Goal: Task Accomplishment & Management: Manage account settings

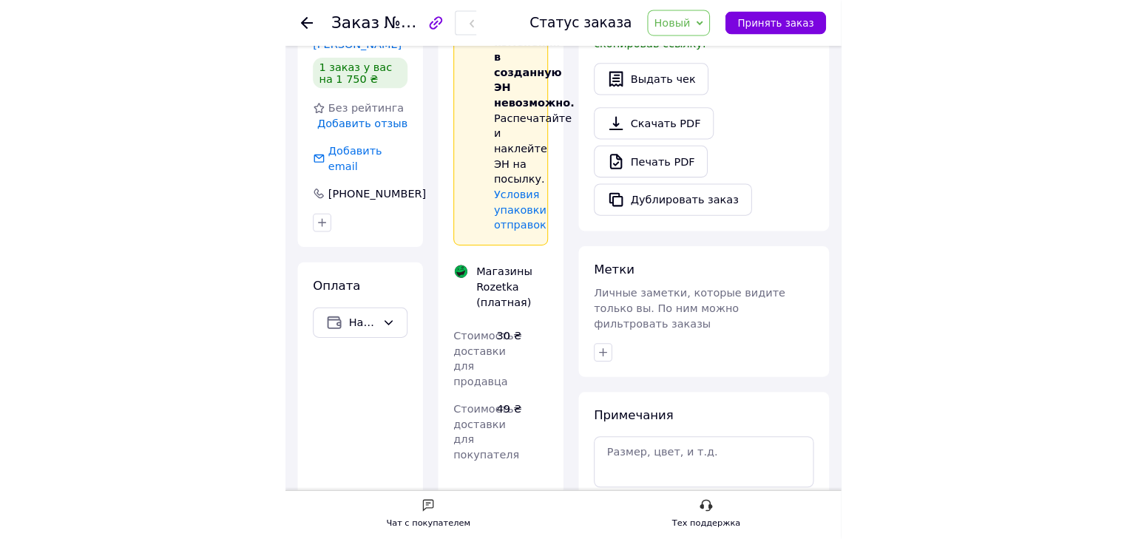
scroll to position [478, 0]
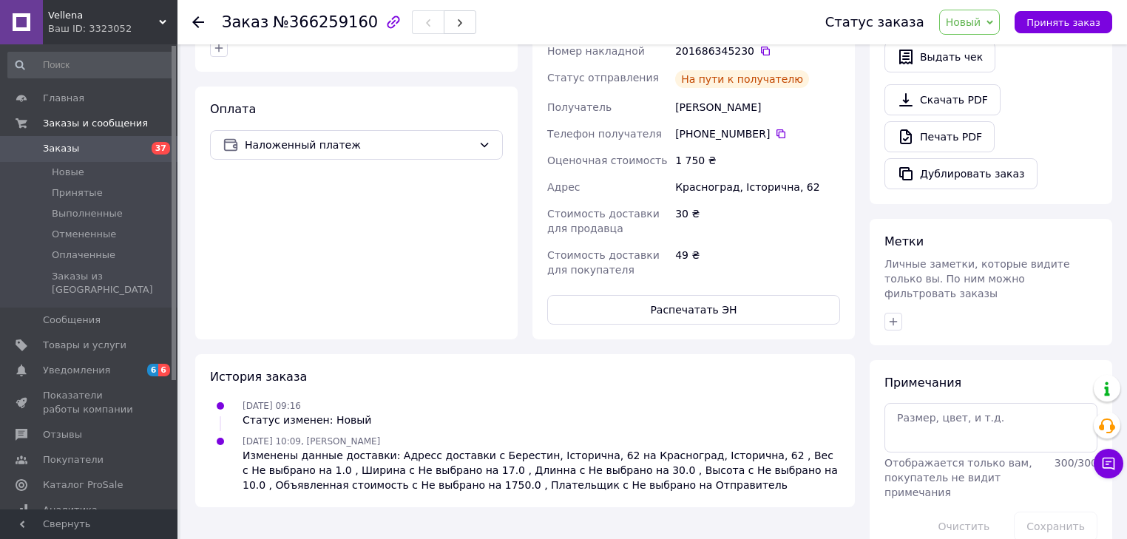
click at [103, 149] on span "Заказы" at bounding box center [90, 148] width 94 height 13
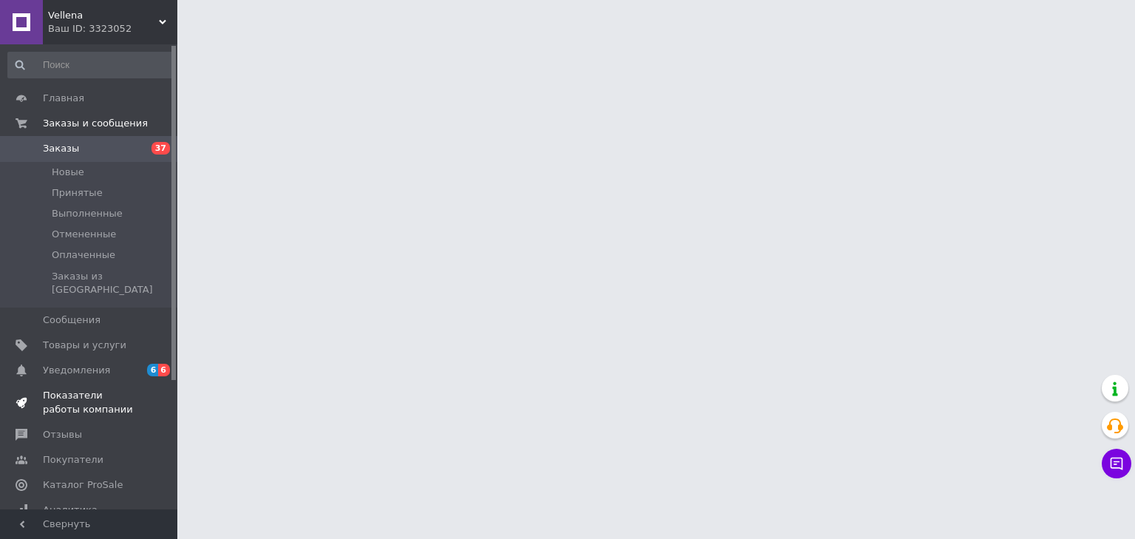
click at [69, 389] on span "Показатели работы компании" at bounding box center [90, 402] width 94 height 27
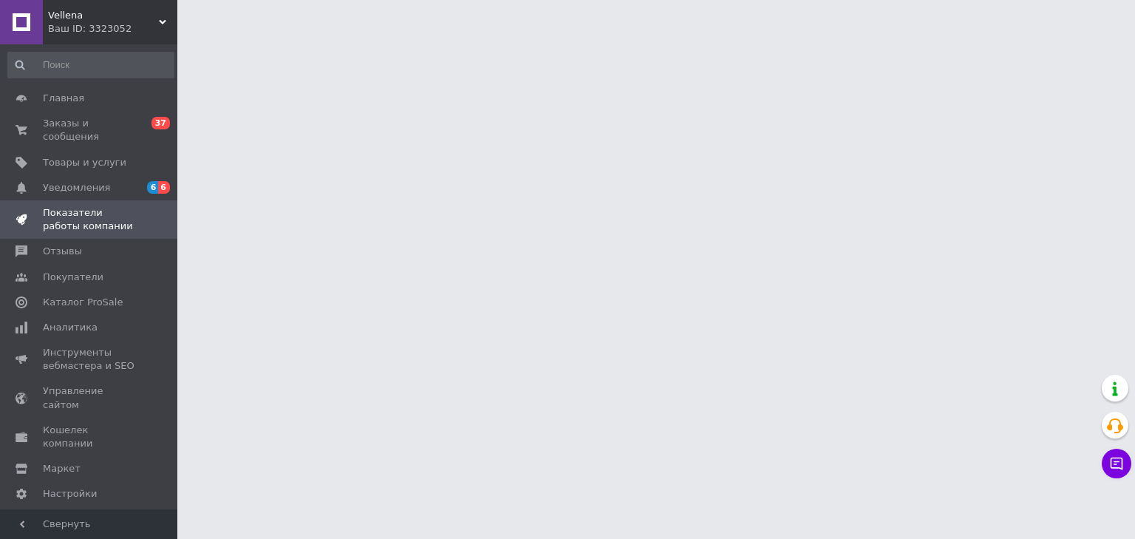
click at [95, 211] on span "Показатели работы компании" at bounding box center [90, 219] width 94 height 27
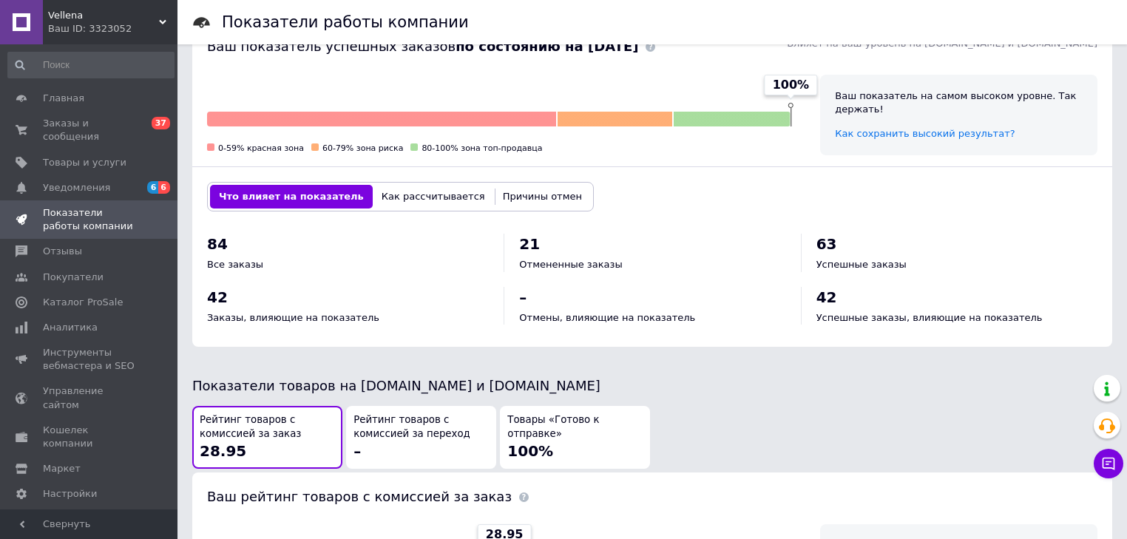
scroll to position [237, 0]
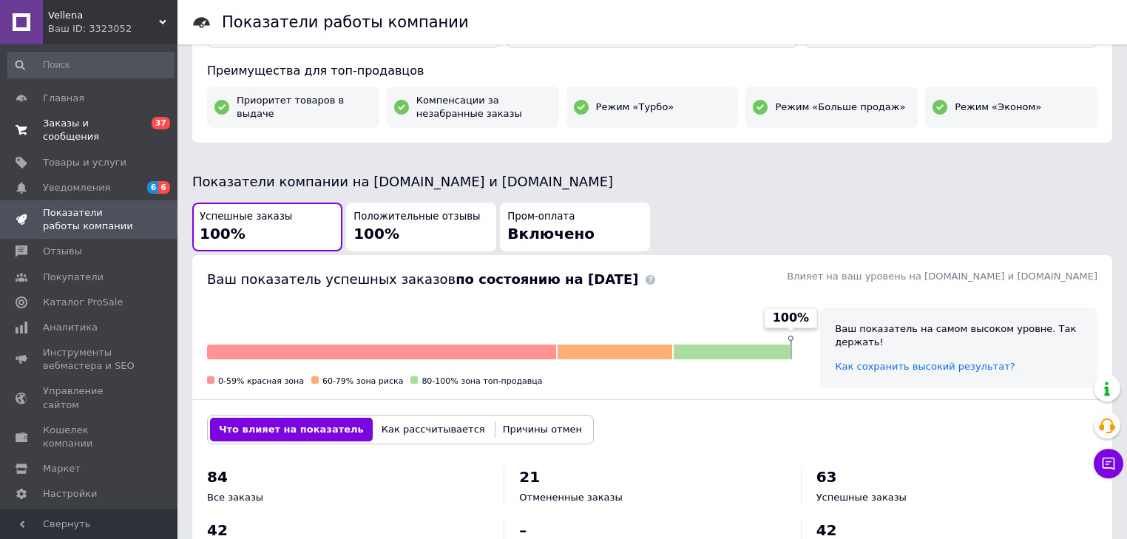
click at [81, 121] on span "Заказы и сообщения" at bounding box center [90, 130] width 94 height 27
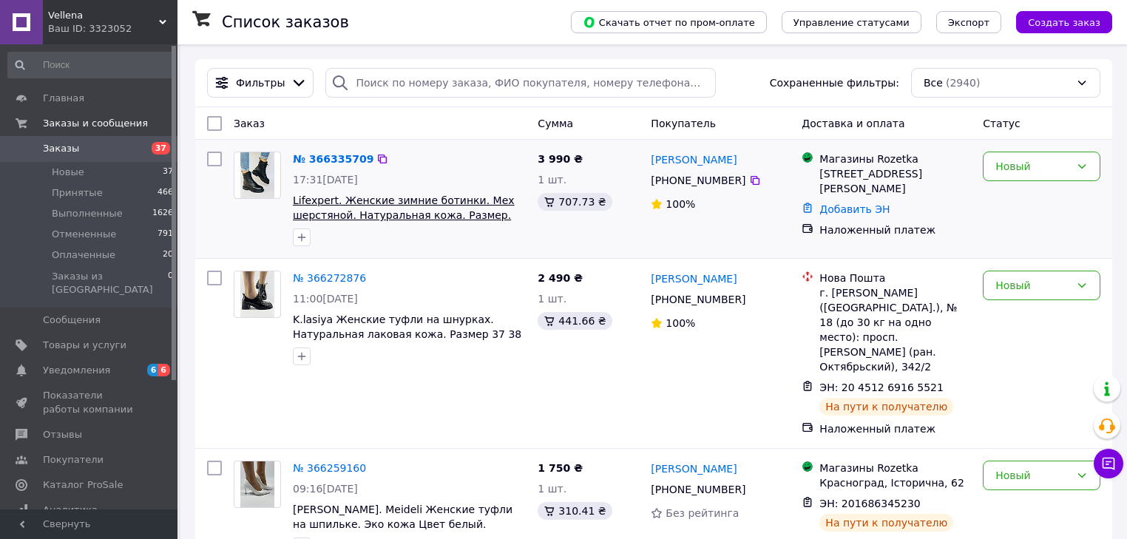
scroll to position [59, 0]
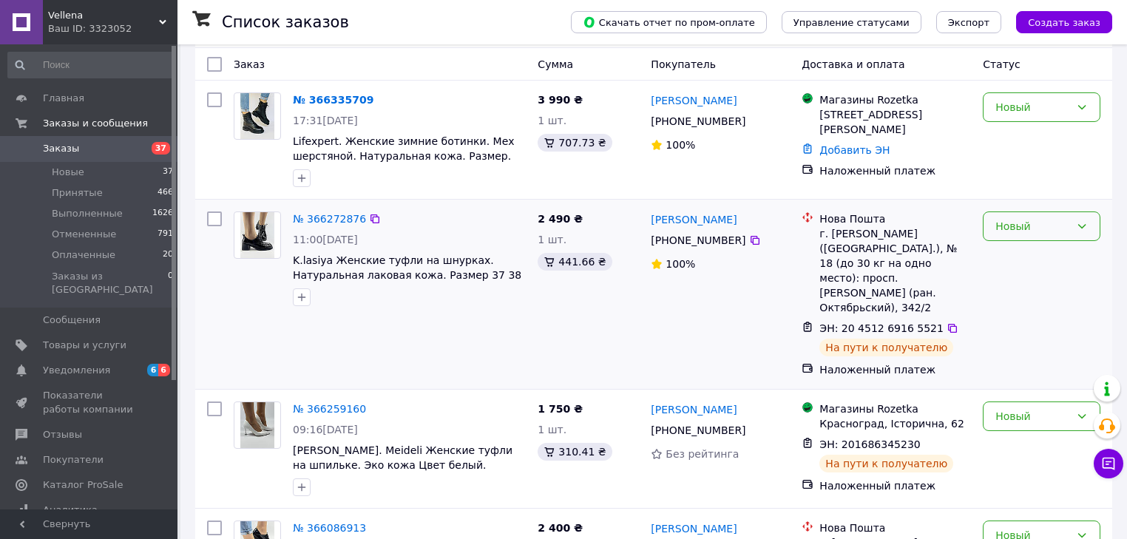
click at [537, 225] on icon at bounding box center [1082, 226] width 8 height 4
click at [537, 256] on li "Принят" at bounding box center [1041, 258] width 116 height 27
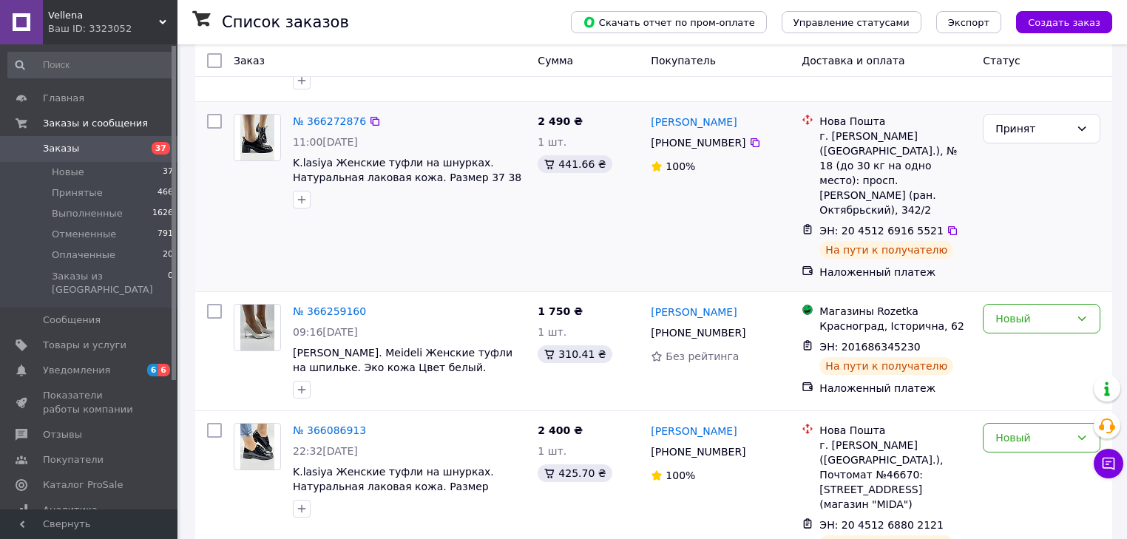
scroll to position [177, 0]
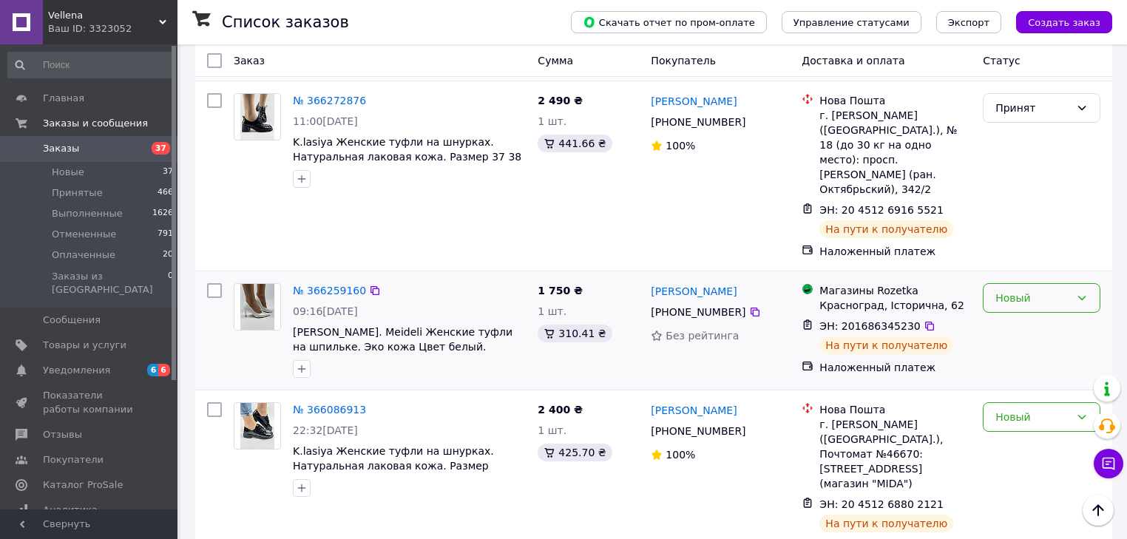
click at [537, 292] on icon at bounding box center [1082, 298] width 12 height 12
click at [537, 299] on li "Принят" at bounding box center [1041, 301] width 116 height 27
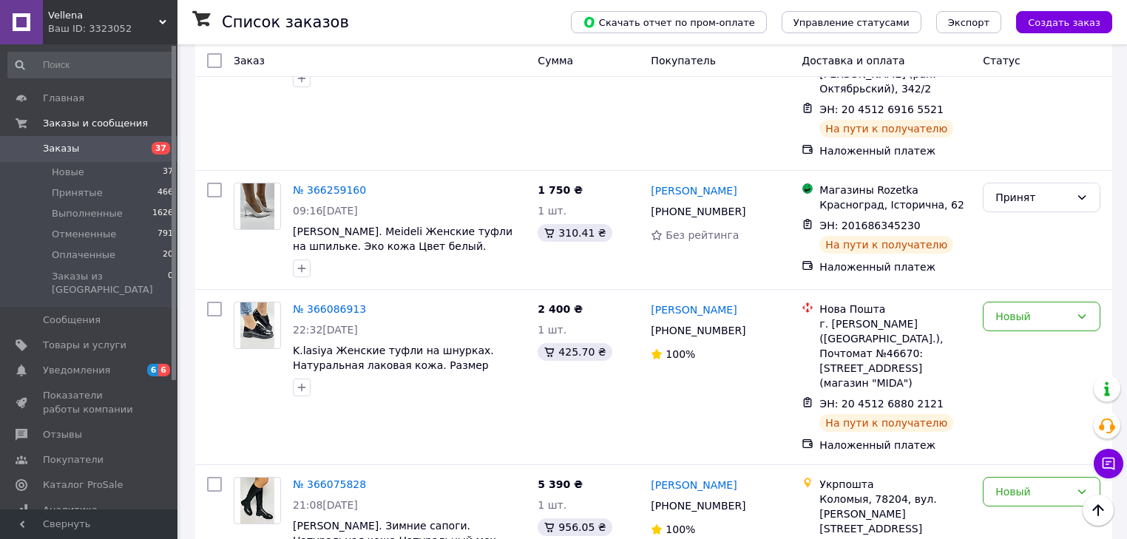
scroll to position [296, 0]
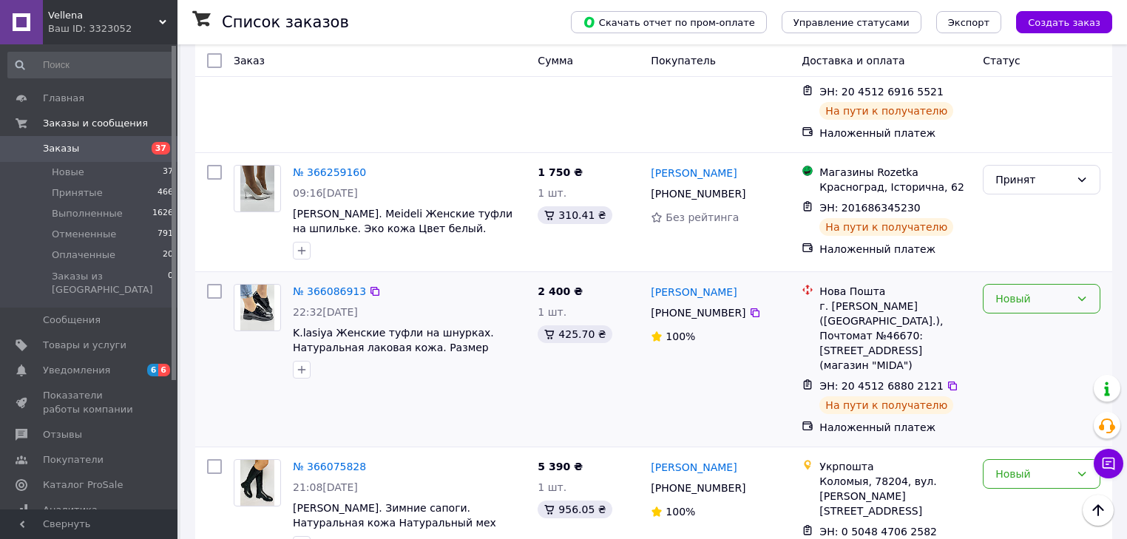
click at [537, 296] on icon at bounding box center [1082, 298] width 8 height 4
click at [537, 302] on li "Принят" at bounding box center [1041, 301] width 116 height 27
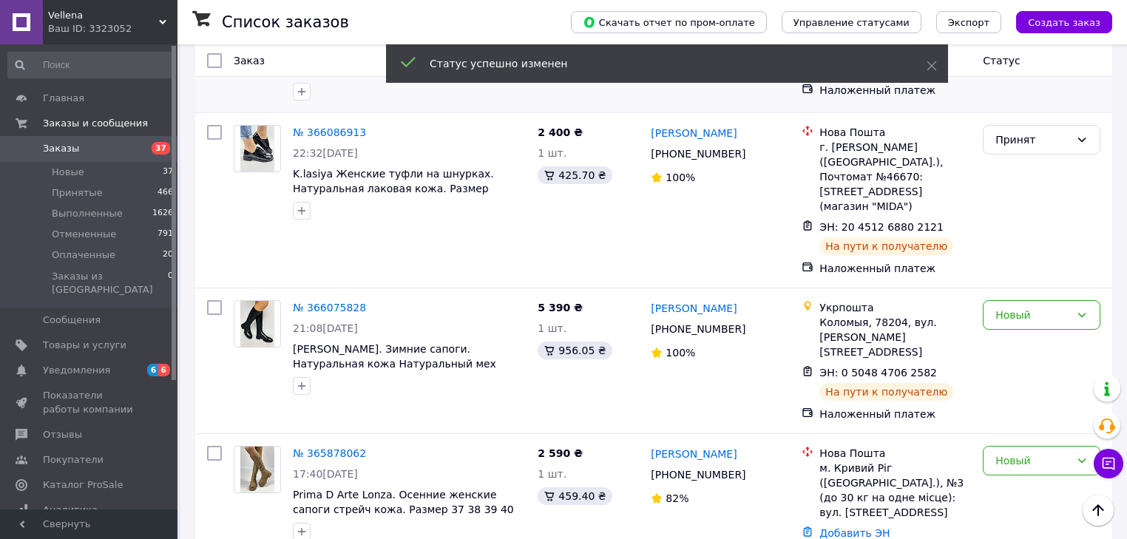
scroll to position [473, 0]
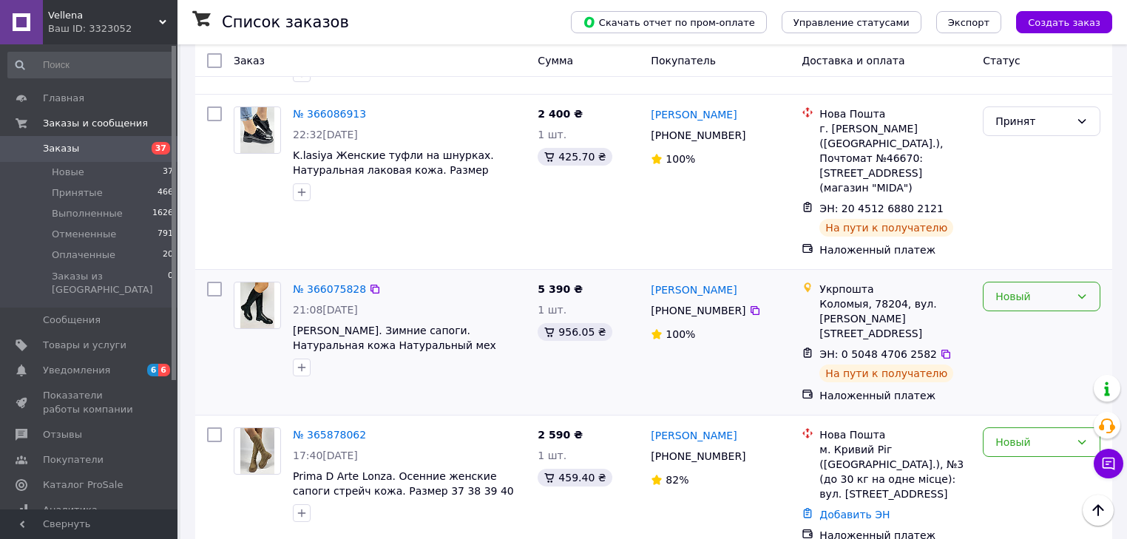
click at [537, 291] on icon at bounding box center [1082, 297] width 12 height 12
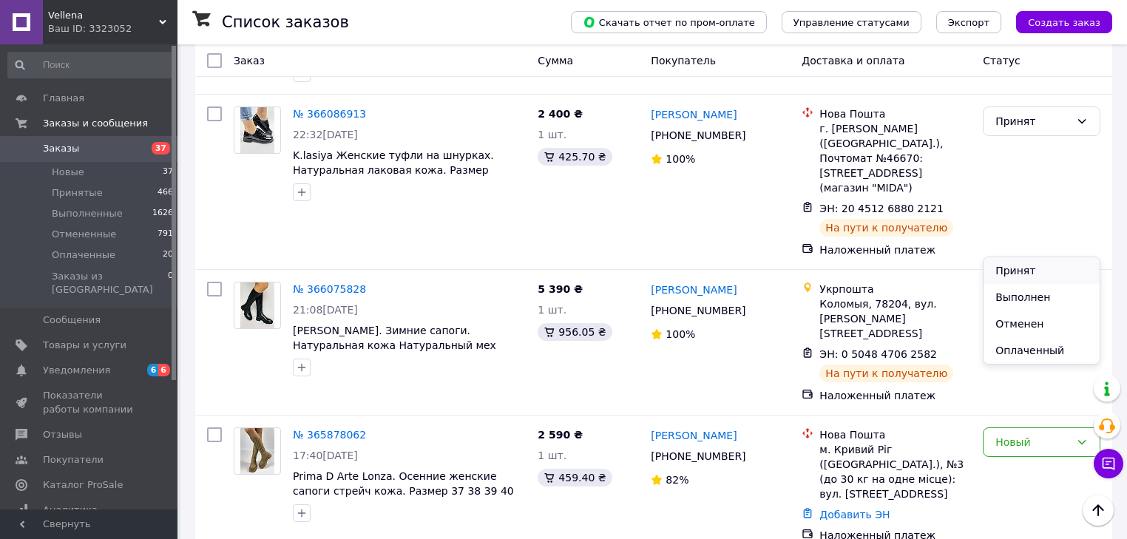
click at [537, 273] on li "Принят" at bounding box center [1041, 270] width 116 height 27
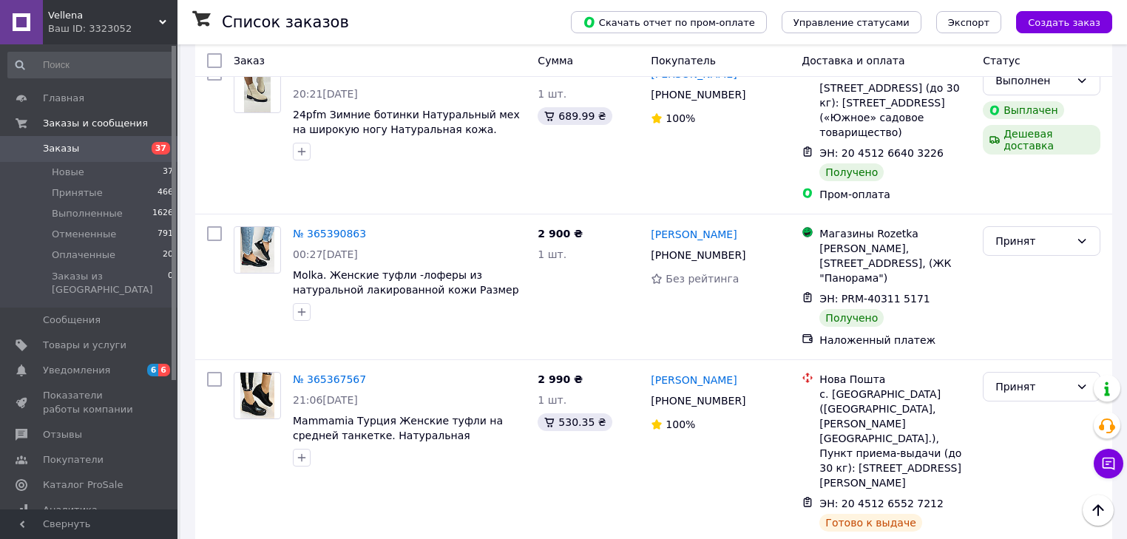
scroll to position [1538, 0]
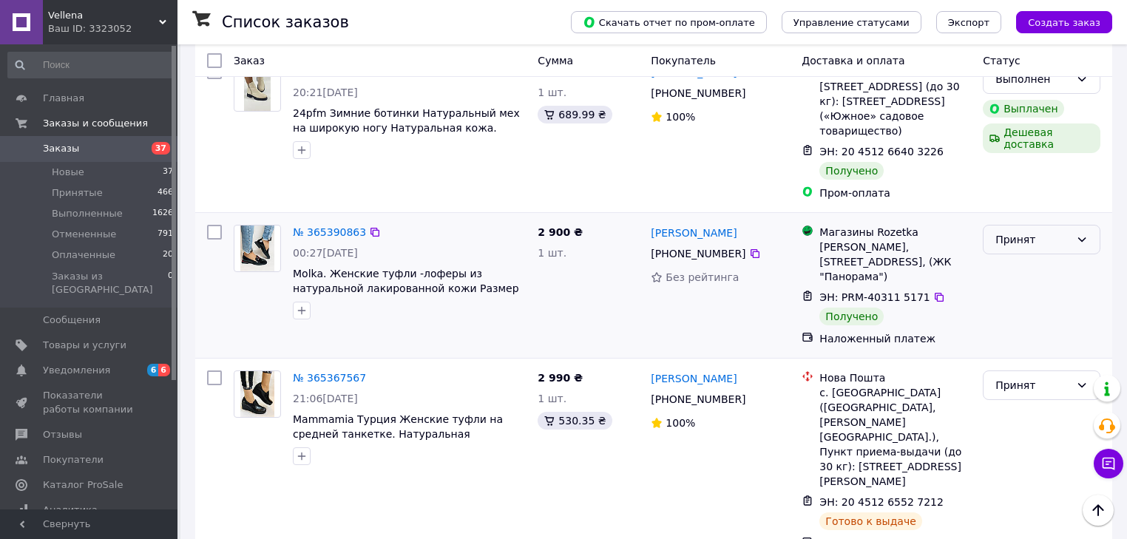
click at [537, 237] on icon at bounding box center [1082, 239] width 8 height 4
click at [537, 203] on li "Выполнен" at bounding box center [1041, 200] width 116 height 27
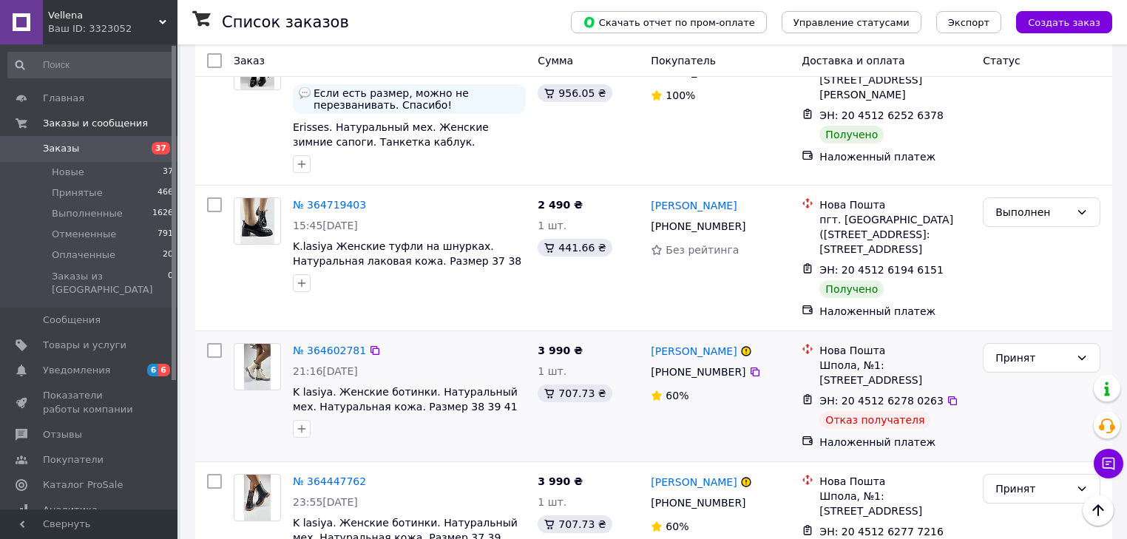
scroll to position [4140, 0]
click at [537, 482] on icon at bounding box center [1082, 488] width 12 height 12
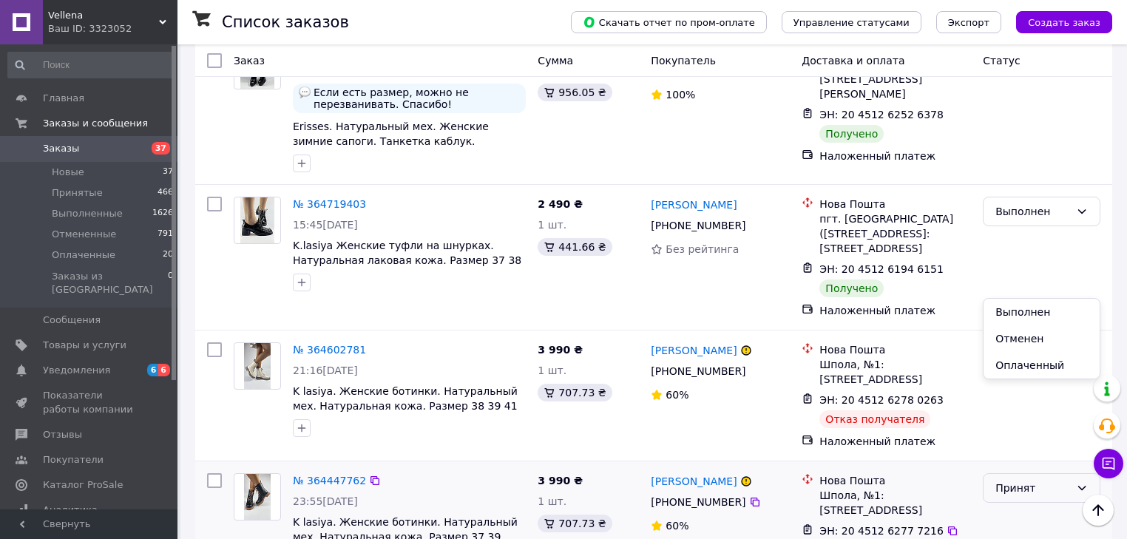
click at [537, 309] on li "Выполнен" at bounding box center [1041, 312] width 116 height 27
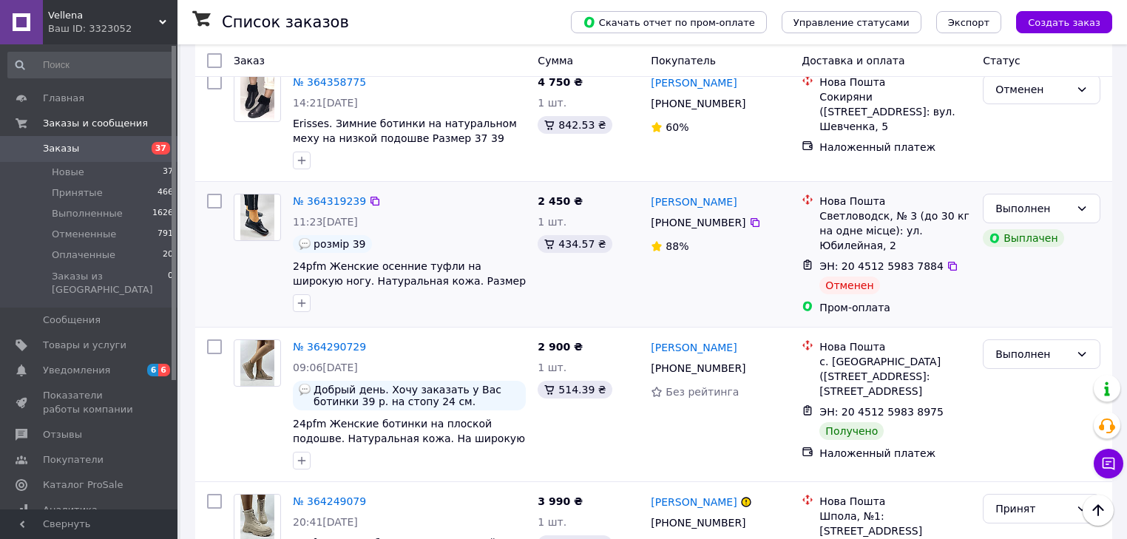
scroll to position [4672, 0]
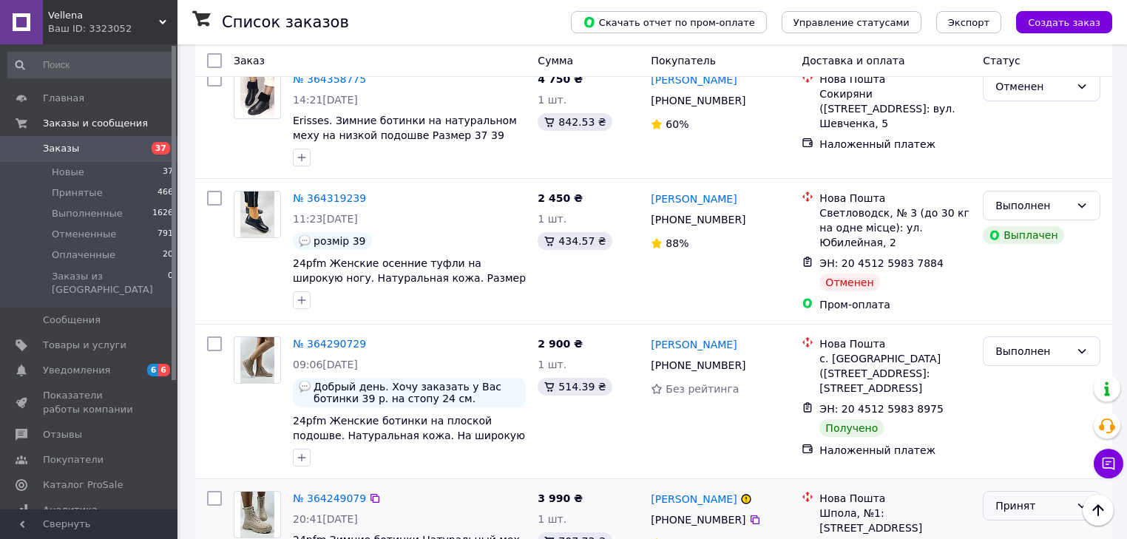
click at [537, 500] on icon at bounding box center [1082, 506] width 12 height 12
click at [537, 316] on li "Выполнен" at bounding box center [1041, 316] width 116 height 27
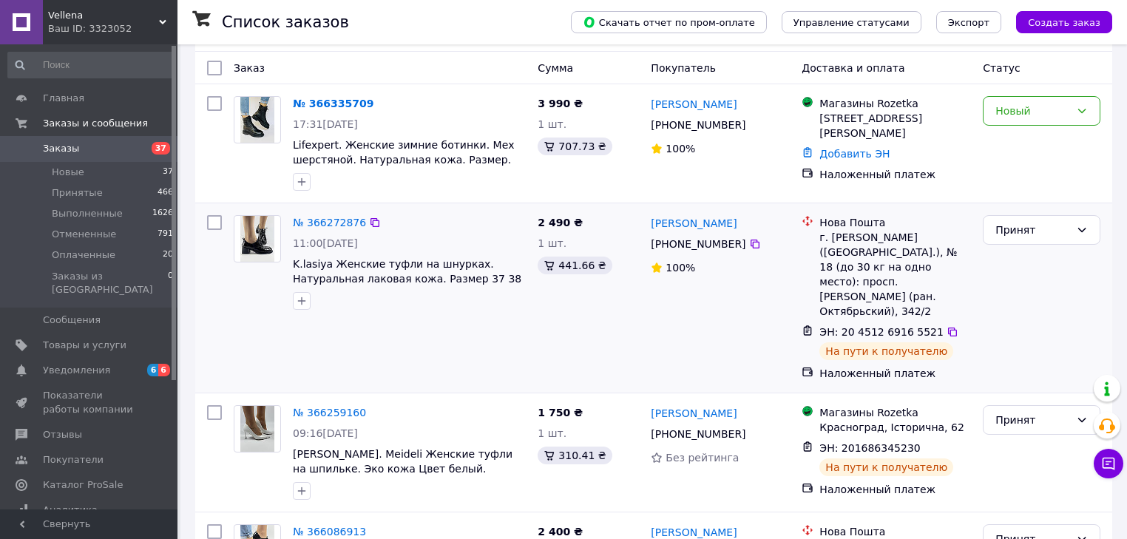
scroll to position [0, 0]
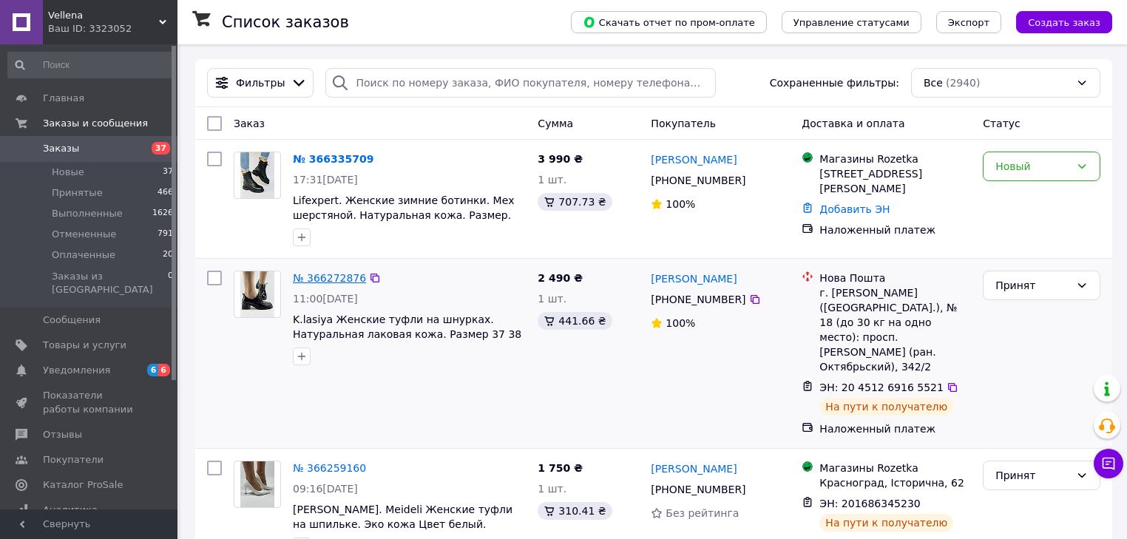
click at [332, 279] on link "№ 366272876" at bounding box center [329, 278] width 73 height 12
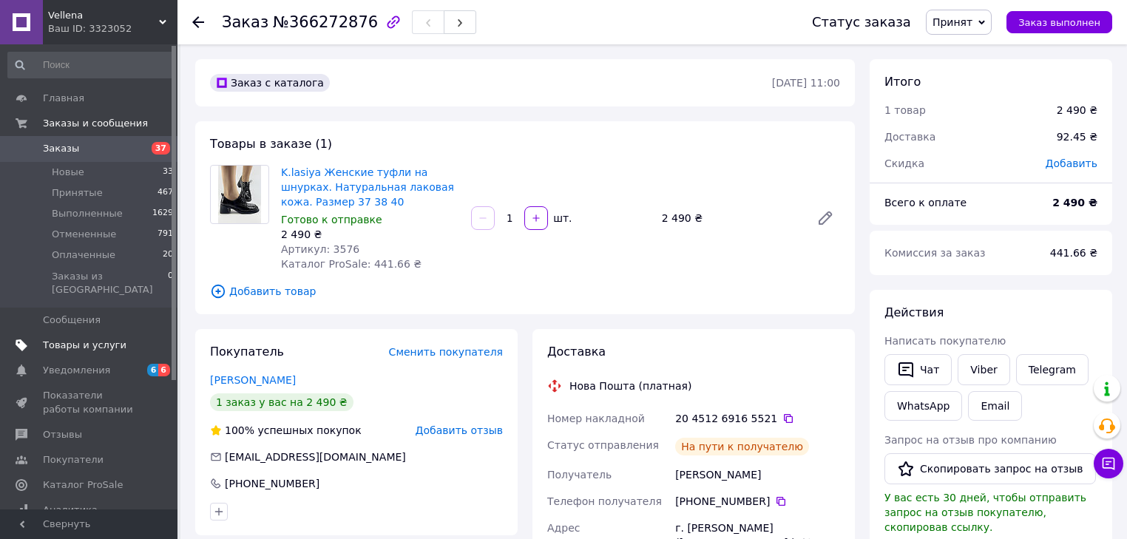
click at [101, 339] on span "Товары и услуги" at bounding box center [85, 345] width 84 height 13
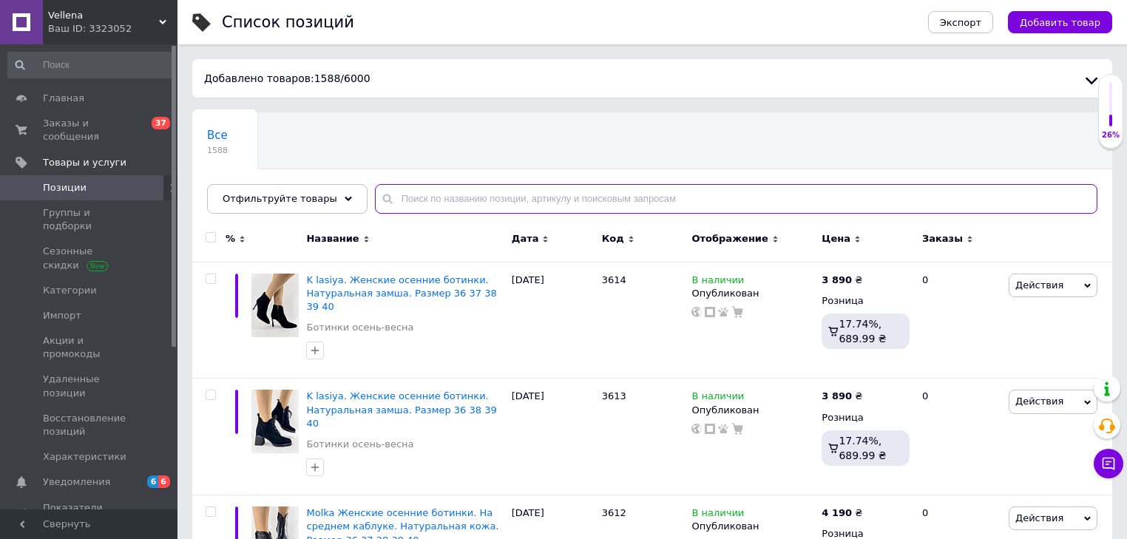
click at [405, 200] on input "text" at bounding box center [736, 199] width 722 height 30
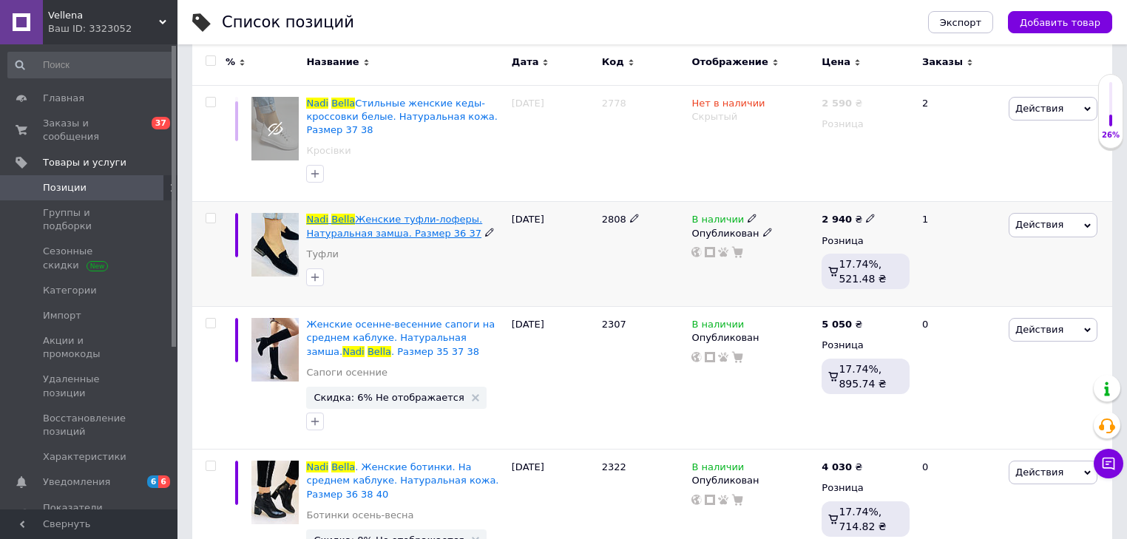
scroll to position [177, 0]
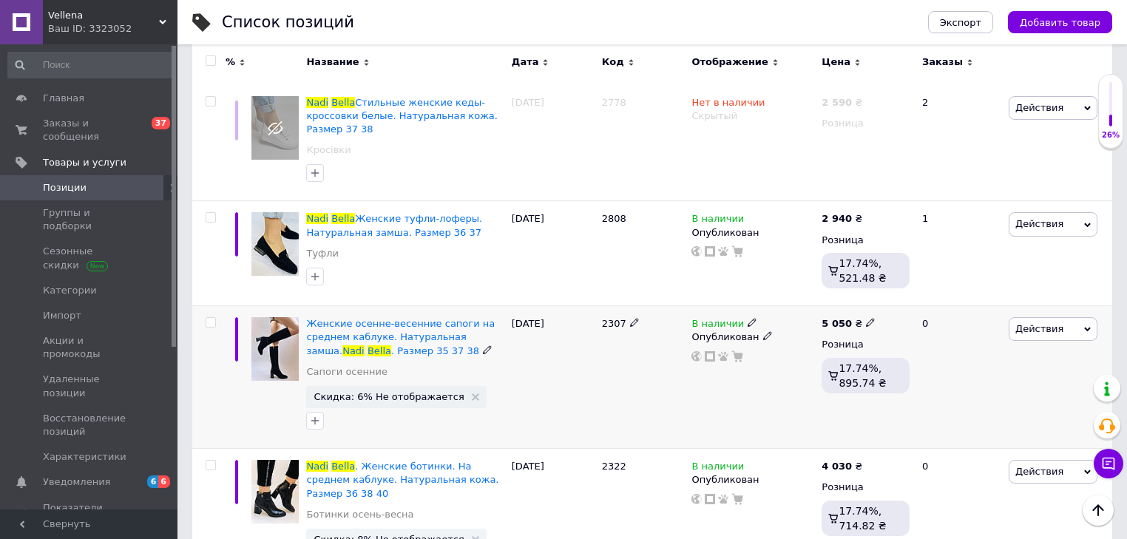
type input "[PERSON_NAME]"
click at [483, 350] on icon at bounding box center [487, 349] width 9 height 9
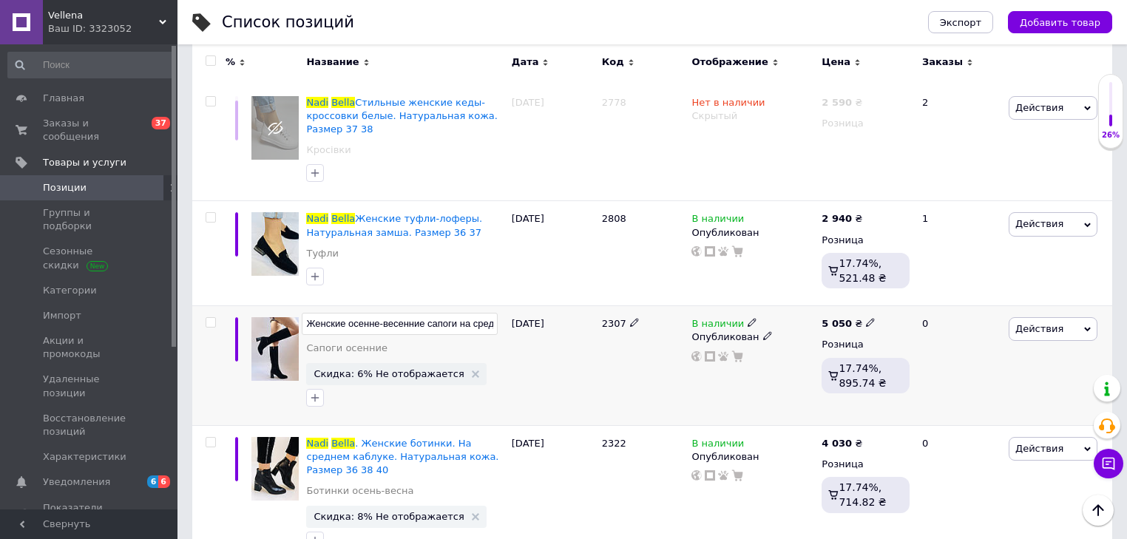
scroll to position [0, 278]
type input "Женские осенне-весенние сапоги на среднем каблуке. Натуральная замша. Nadi Bell…"
click at [537, 380] on div "[DATE]" at bounding box center [553, 366] width 90 height 120
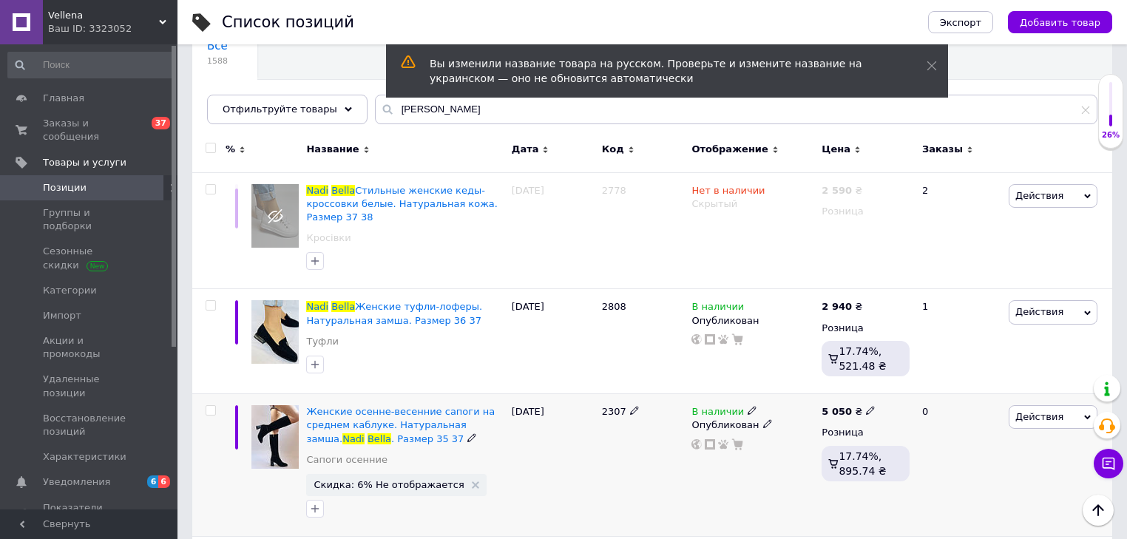
scroll to position [0, 0]
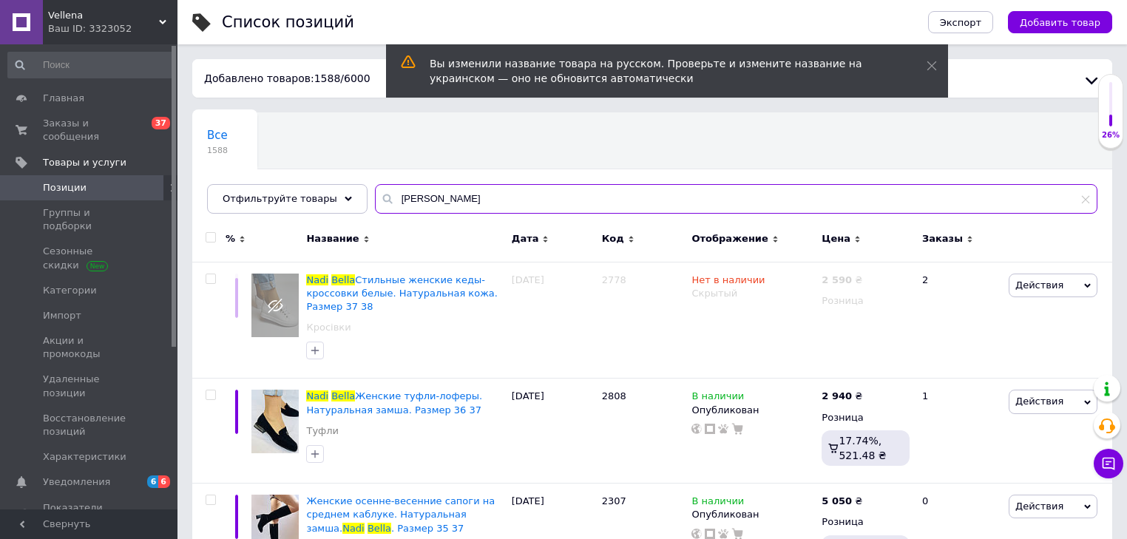
click at [441, 201] on input "[PERSON_NAME]" at bounding box center [736, 199] width 722 height 30
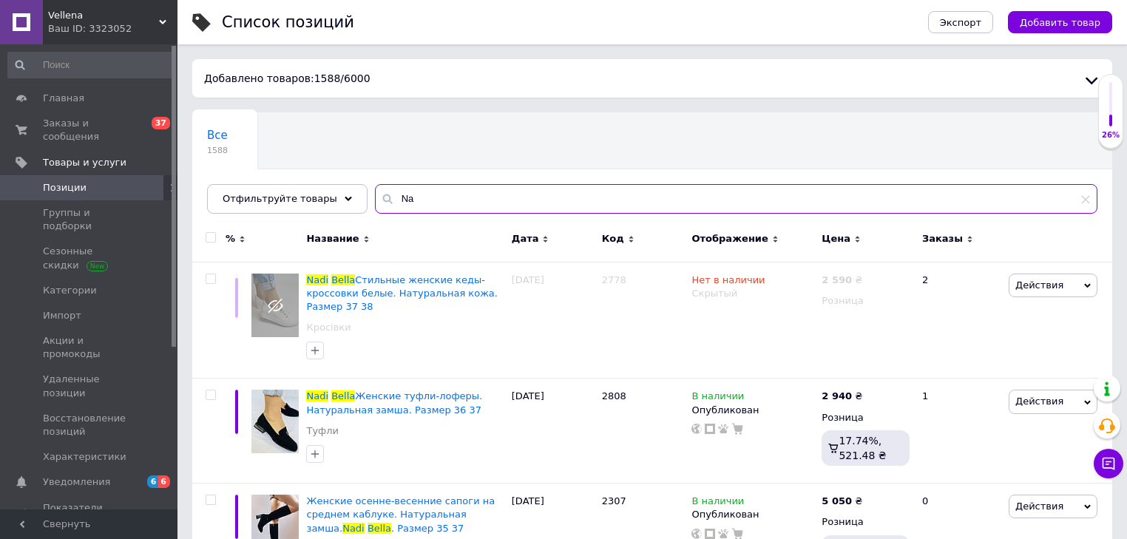
type input "N"
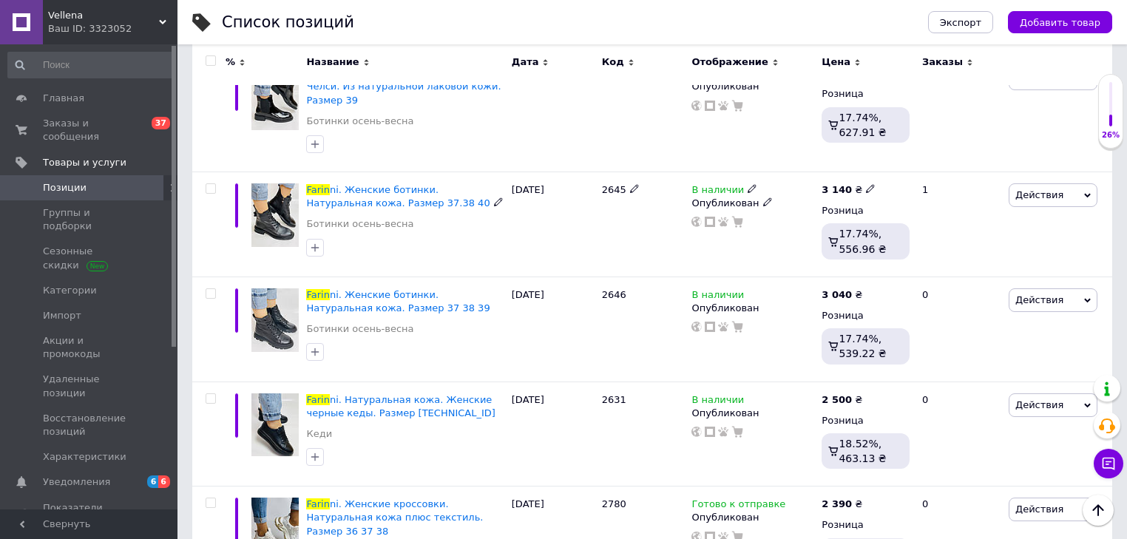
scroll to position [2129, 0]
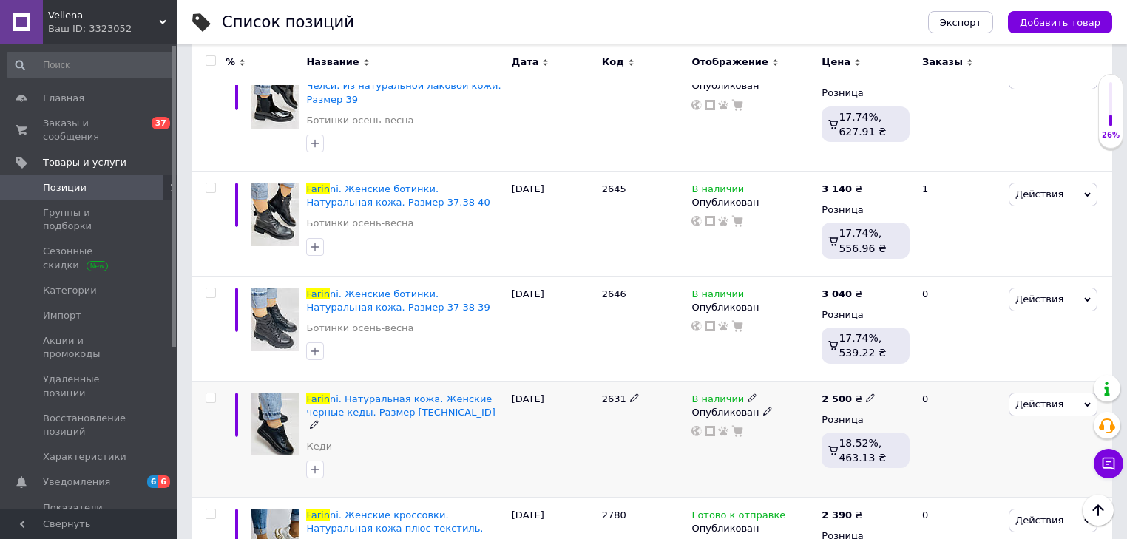
type input "Farin"
click at [319, 420] on icon at bounding box center [314, 424] width 9 height 9
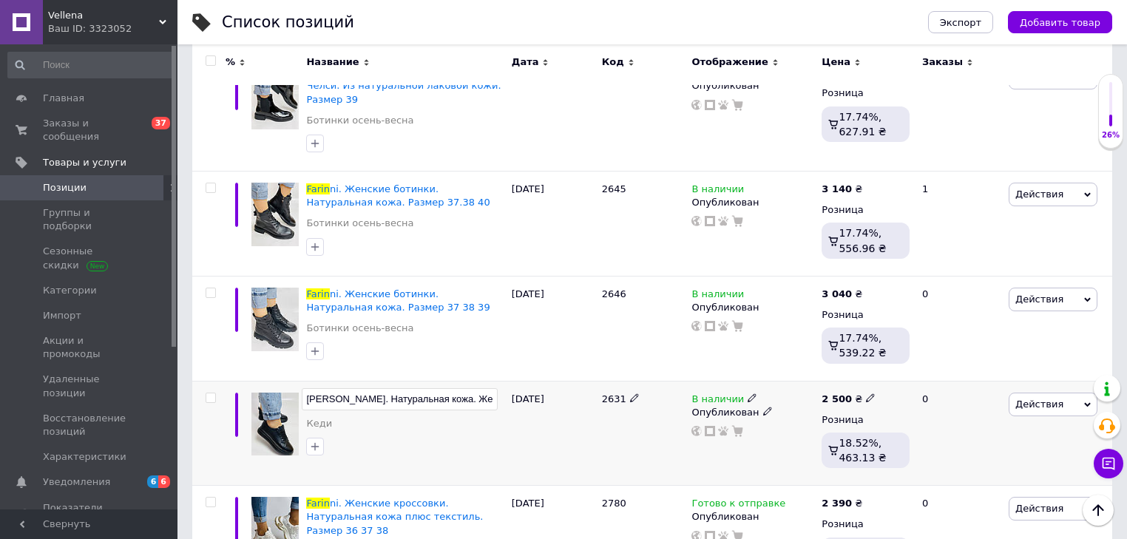
scroll to position [0, 127]
click at [441, 388] on input "[PERSON_NAME]. Натуральная кожа. Женские черные кеды. Размер [TECHNICAL_ID]" at bounding box center [399, 399] width 195 height 22
click at [468, 388] on input "[PERSON_NAME]. Натуральная кожа. Женские черные кеды. Размер 36 [TECHNICAL_ID]" at bounding box center [399, 399] width 195 height 22
click at [482, 388] on input "[PERSON_NAME]. Натуральная кожа. Женские черные кеды. Размер [PHONE_NUMBER]" at bounding box center [399, 399] width 195 height 22
type input "[PERSON_NAME]. Натуральная кожа. Женские черные кеды. Размер 36 37 38 39.40"
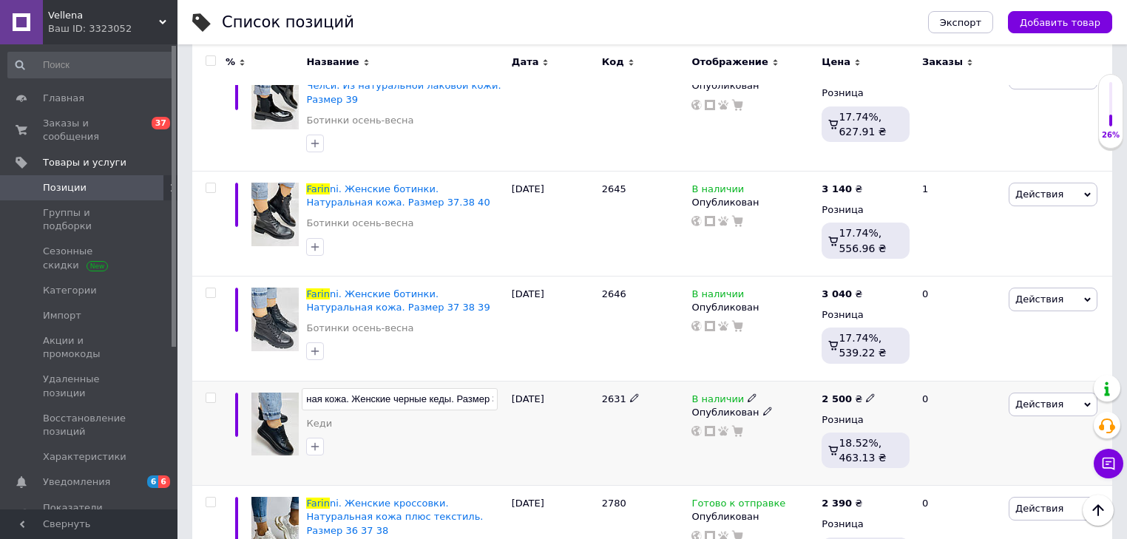
click at [497, 381] on div "[PERSON_NAME]. Натуральная кожа. Женские черные кеды. Размер 36 37 38 39.40 Кеди" at bounding box center [404, 433] width 205 height 105
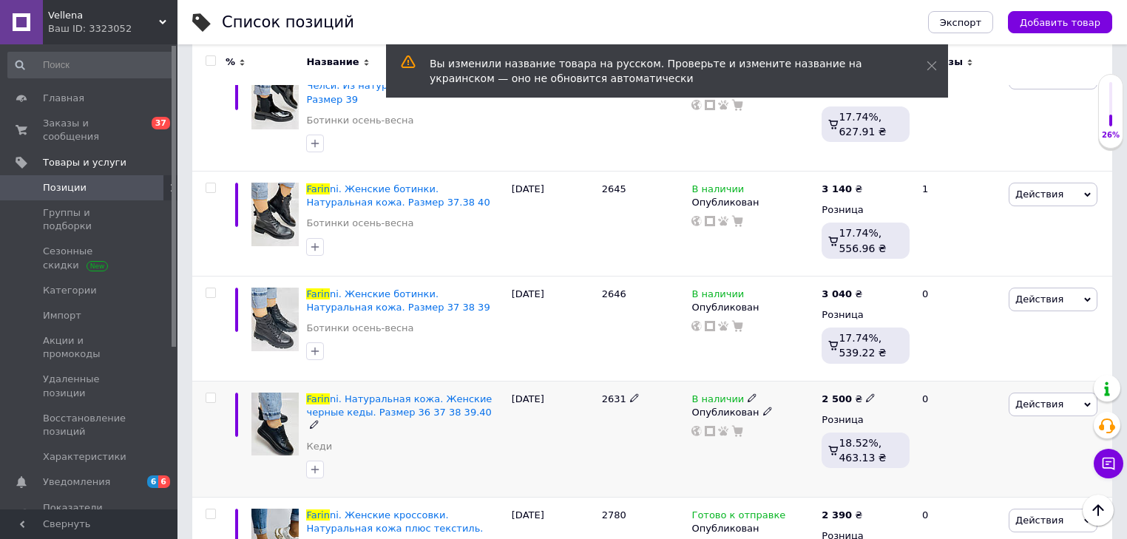
click at [319, 420] on icon at bounding box center [314, 424] width 9 height 9
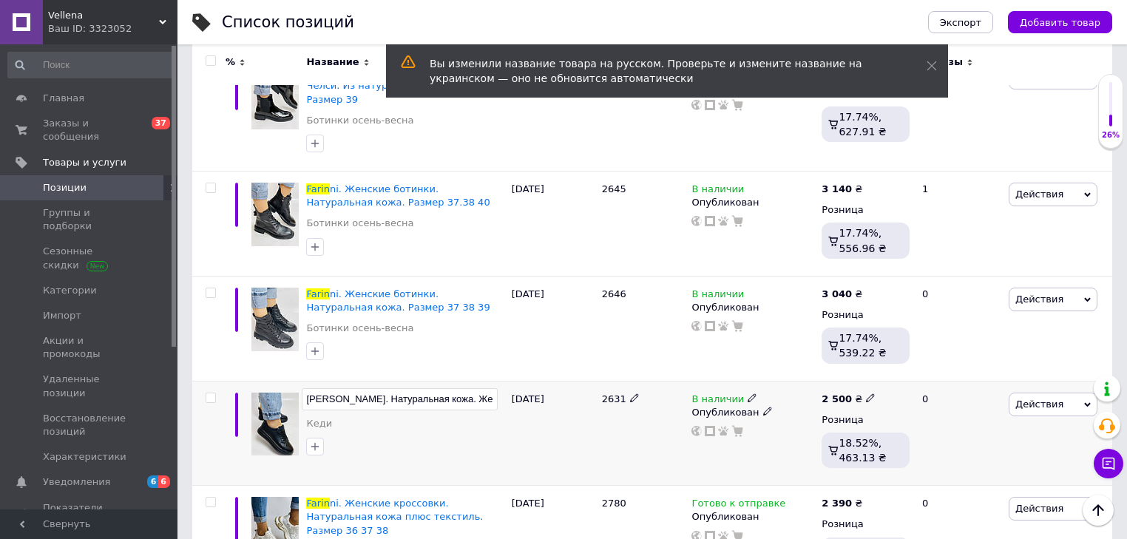
scroll to position [0, 140]
click at [482, 388] on input "[PERSON_NAME]. Натуральная кожа. Женские черные кеды. Размер 36 37 38 39.40" at bounding box center [399, 399] width 195 height 22
type input "[PERSON_NAME]. Натуральная кожа. Женские черные кеды. Размер 36 37 38 39 40"
click at [521, 381] on div "[DATE]" at bounding box center [553, 433] width 90 height 105
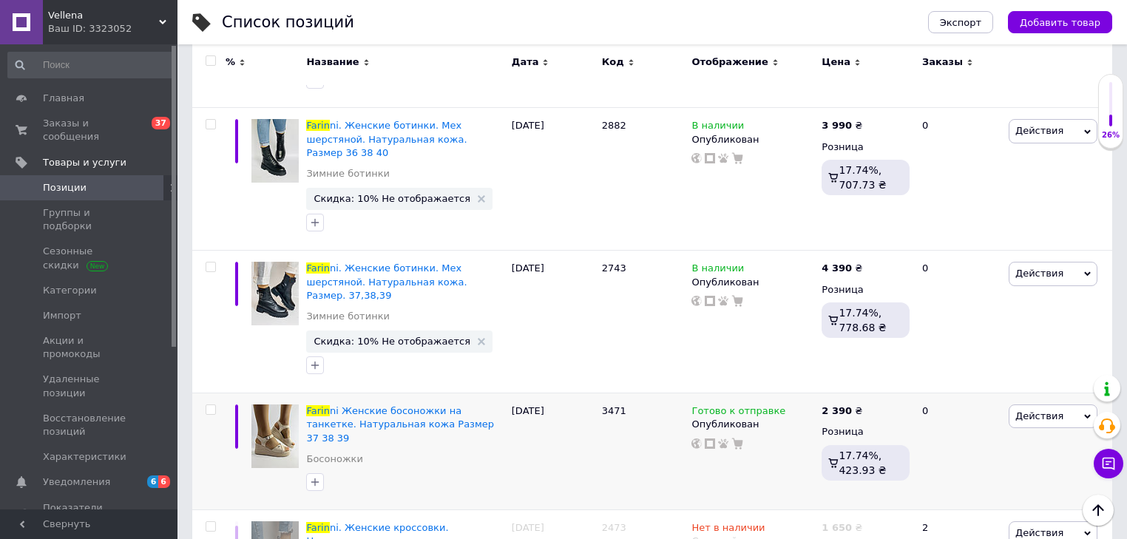
scroll to position [7155, 0]
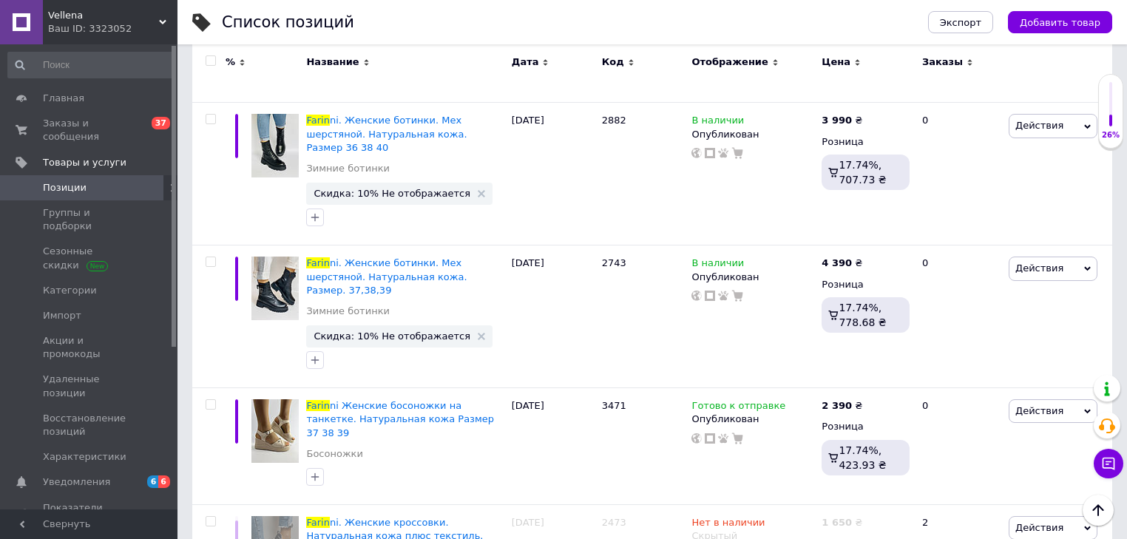
type input "[PERSON_NAME] Осенние сапоги натуральная кожа Размер 36 37 38 39"
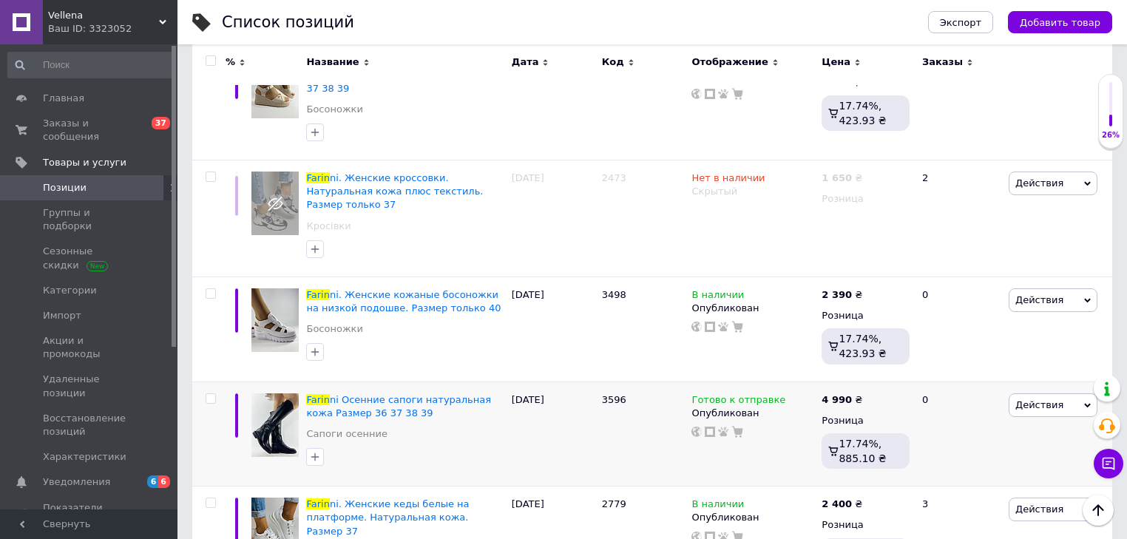
scroll to position [7569, 0]
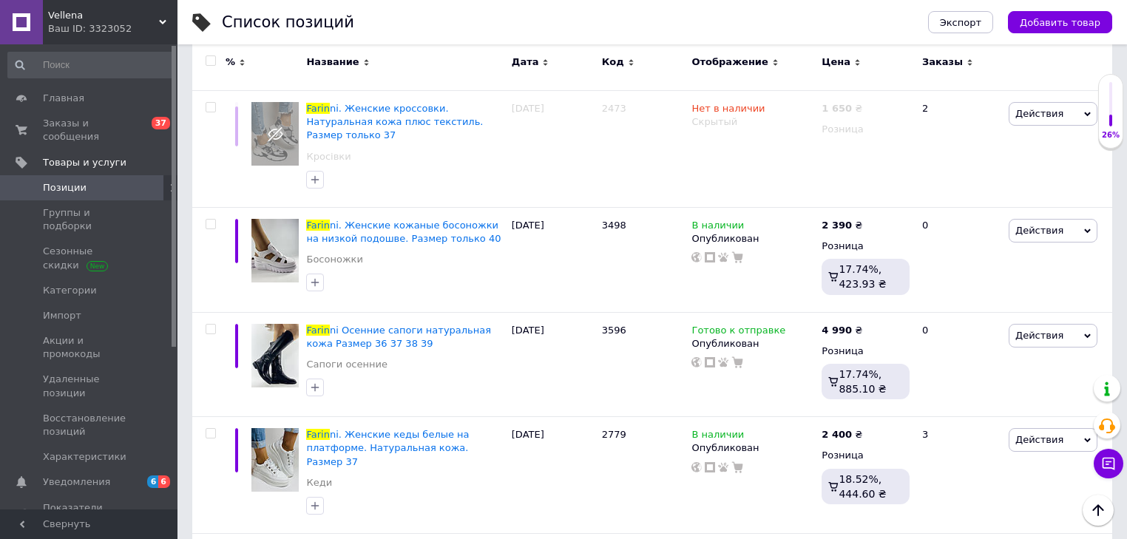
type input "[PERSON_NAME]. Женские осенне-весенние сапоги на среднем каблуке. Размер только…"
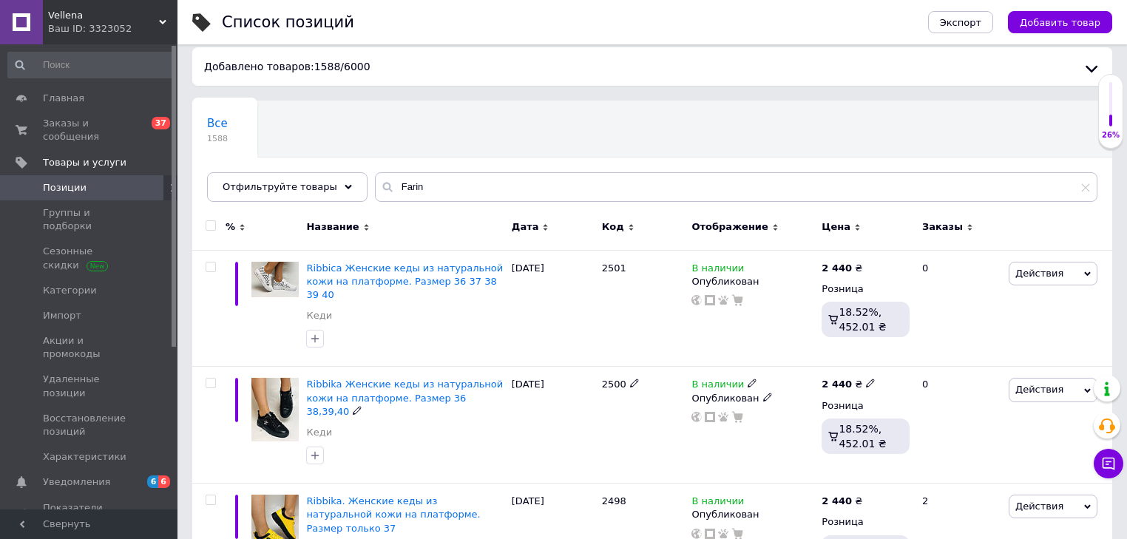
scroll to position [0, 0]
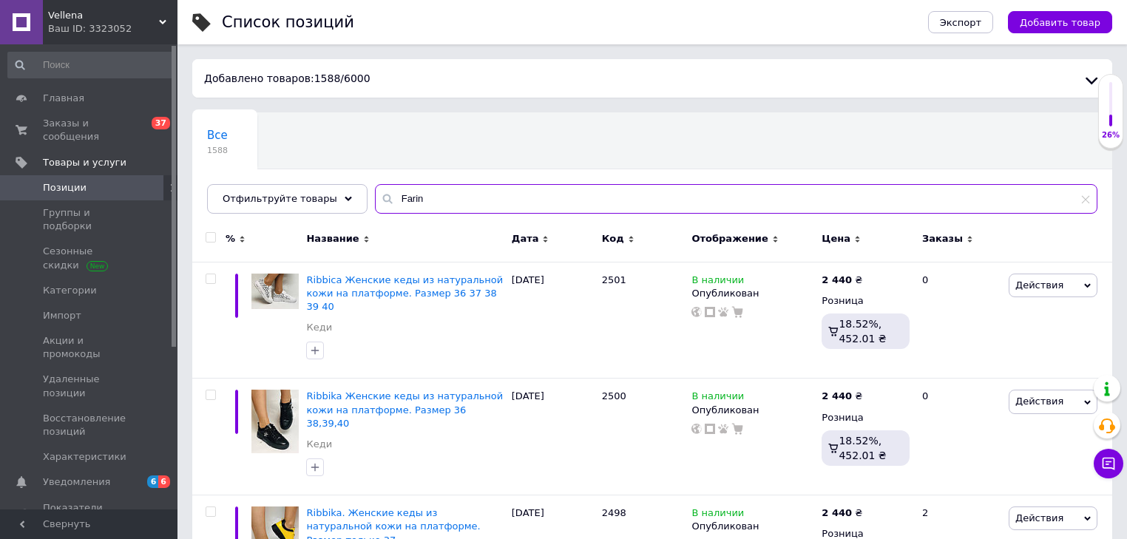
click at [442, 202] on input "Farin" at bounding box center [736, 199] width 722 height 30
type input "F"
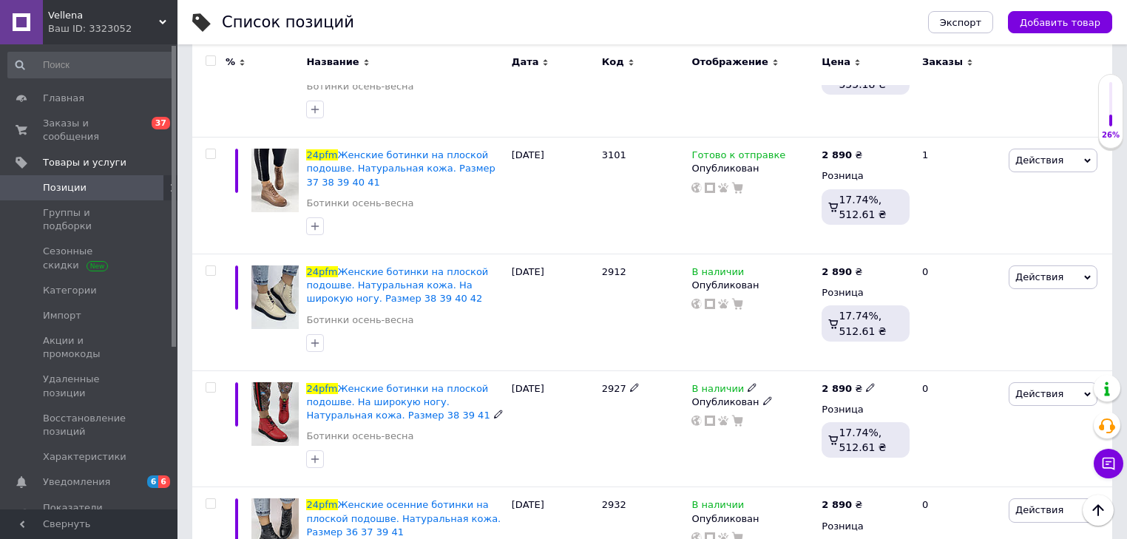
scroll to position [8206, 0]
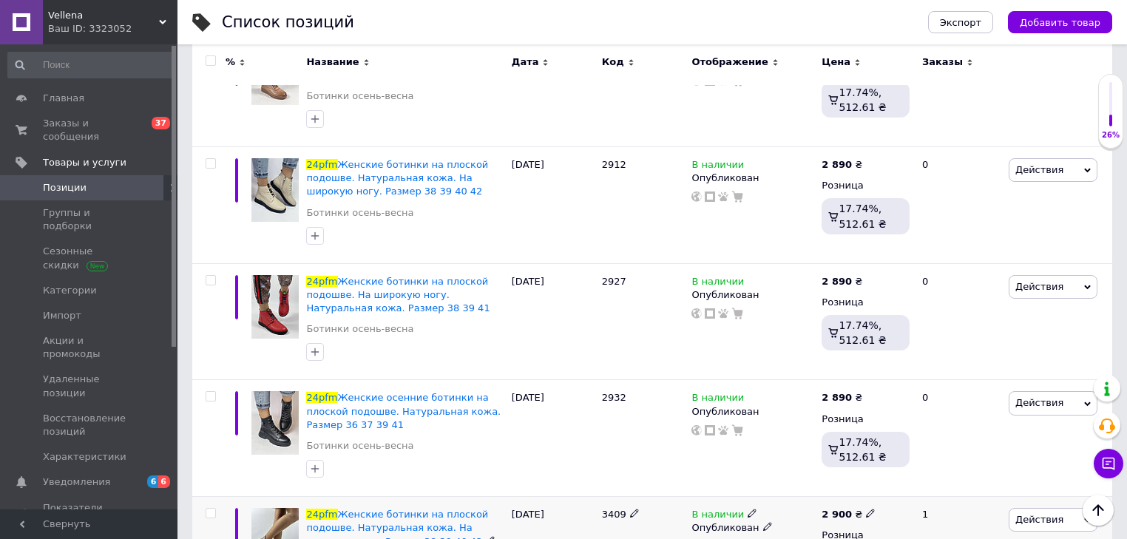
type input "24pfm"
click at [486, 521] on icon at bounding box center [490, 540] width 9 height 9
click at [455, 503] on input "24pfm Женские ботинки на плоской подошве. Натуральная кожа. На широкую ногу. Ра…" at bounding box center [399, 514] width 195 height 22
type input "24pfm Женские ботинки на плоской подошве. Натуральная кожа. На широкую ногу. Ра…"
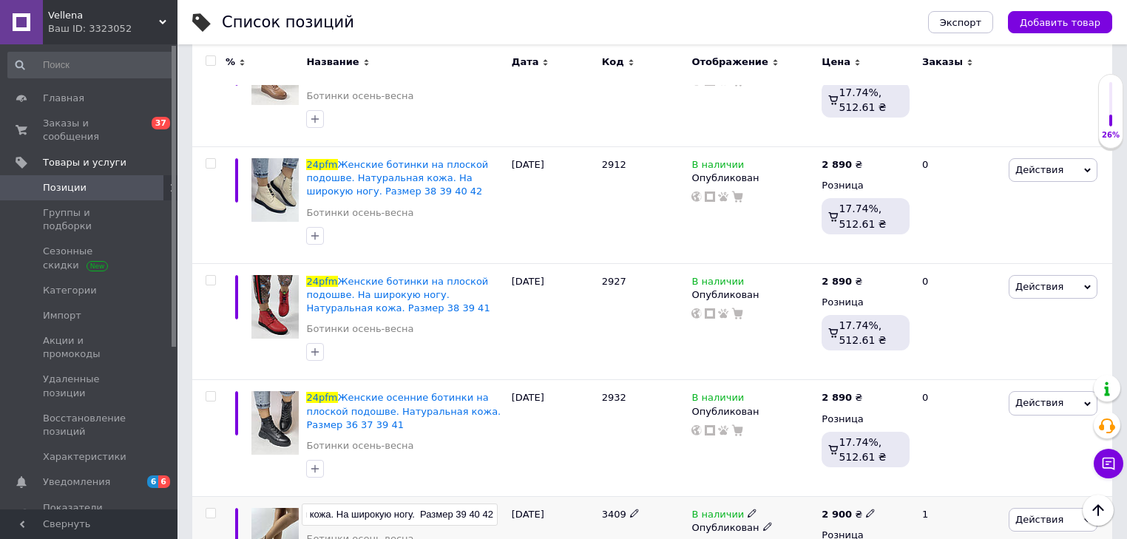
scroll to position [0, 263]
click at [517, 497] on div "[DATE]" at bounding box center [553, 549] width 90 height 105
click at [74, 181] on span "Позиции" at bounding box center [65, 187] width 44 height 13
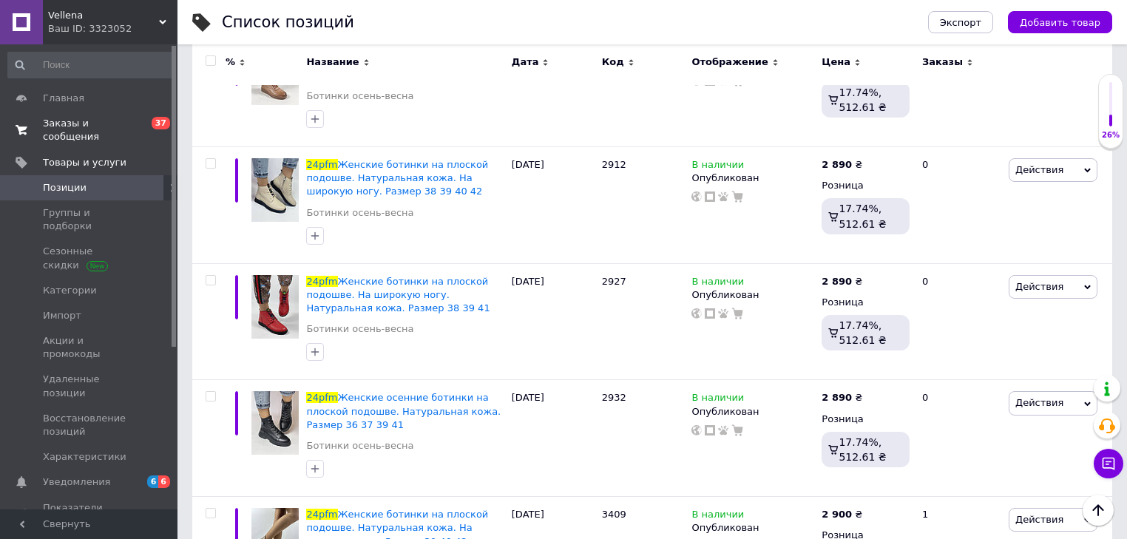
click at [83, 124] on span "Заказы и сообщения" at bounding box center [90, 130] width 94 height 27
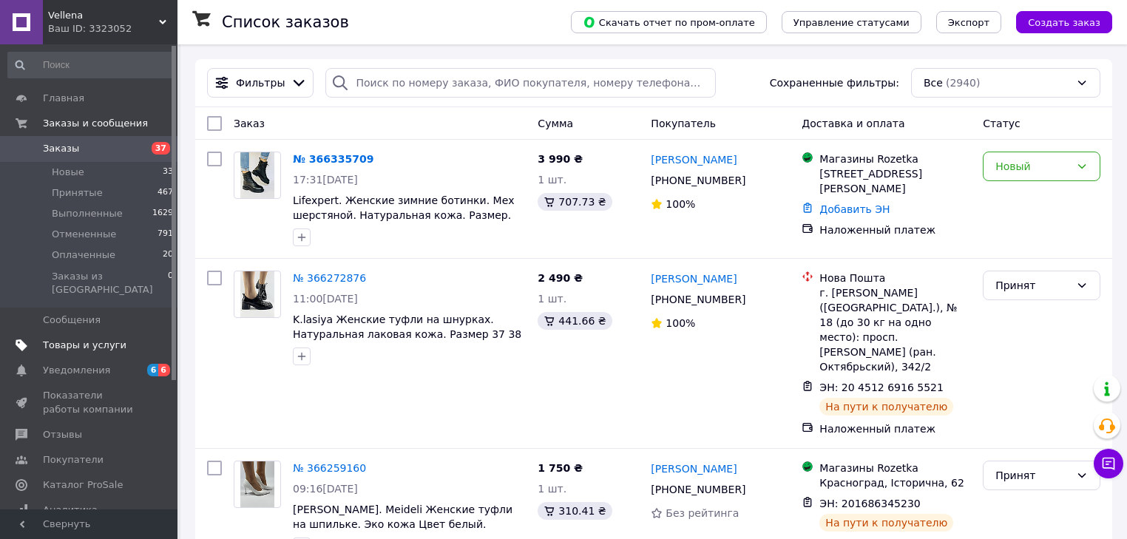
click at [89, 339] on span "Товары и услуги" at bounding box center [85, 345] width 84 height 13
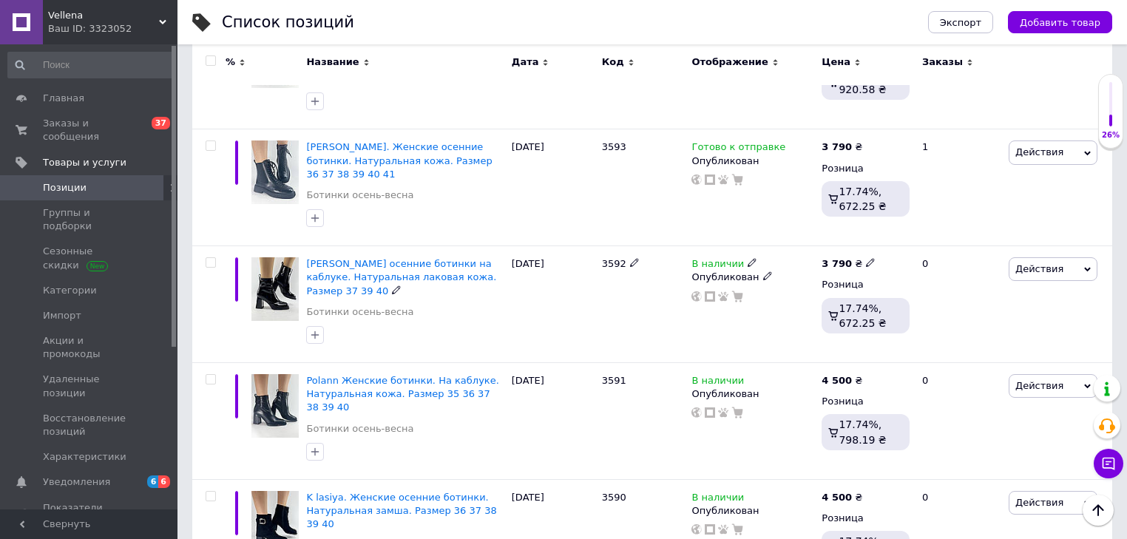
scroll to position [2543, 0]
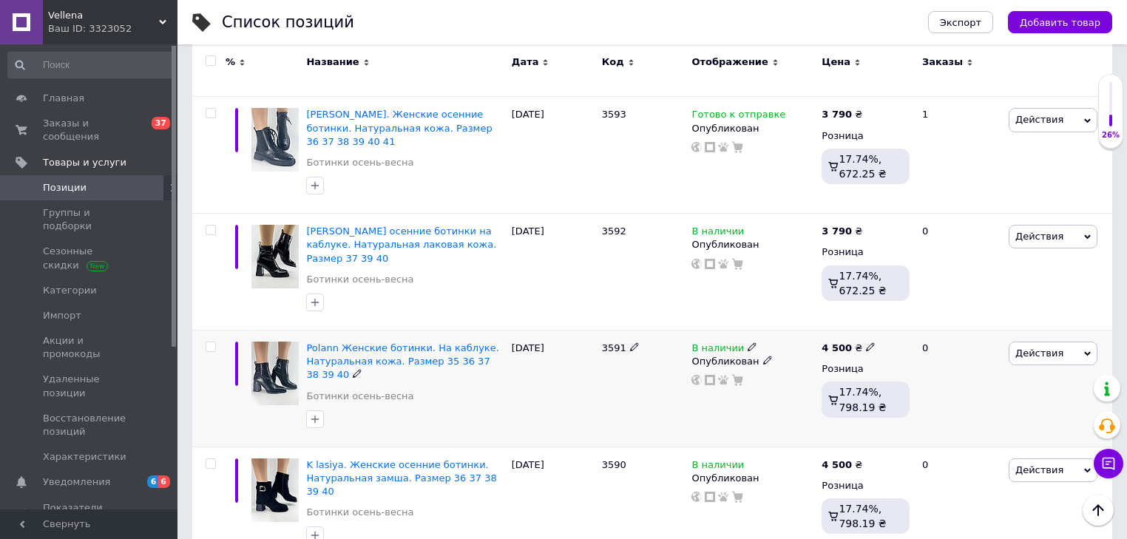
click at [353, 369] on icon at bounding box center [357, 373] width 9 height 9
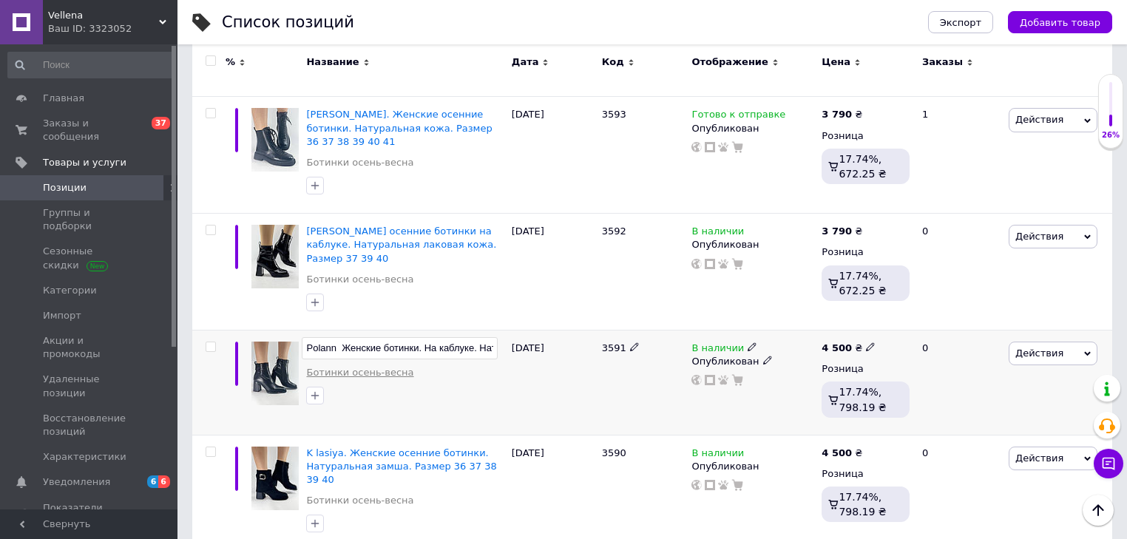
scroll to position [0, 189]
click at [454, 337] on input "Polann Женские ботинки. На каблуке. Натуральная кожа. Размер 35 36 37 38 39 40" at bounding box center [399, 348] width 195 height 22
type input "Polann Женские ботинки. На каблуке. Натуральная кожа. Размер 35 36 38 39 40"
click at [478, 330] on div "Polann Женские ботинки. На каблуке. Натуральная кожа. Размер 35 36 38 39 40 Бот…" at bounding box center [404, 382] width 205 height 105
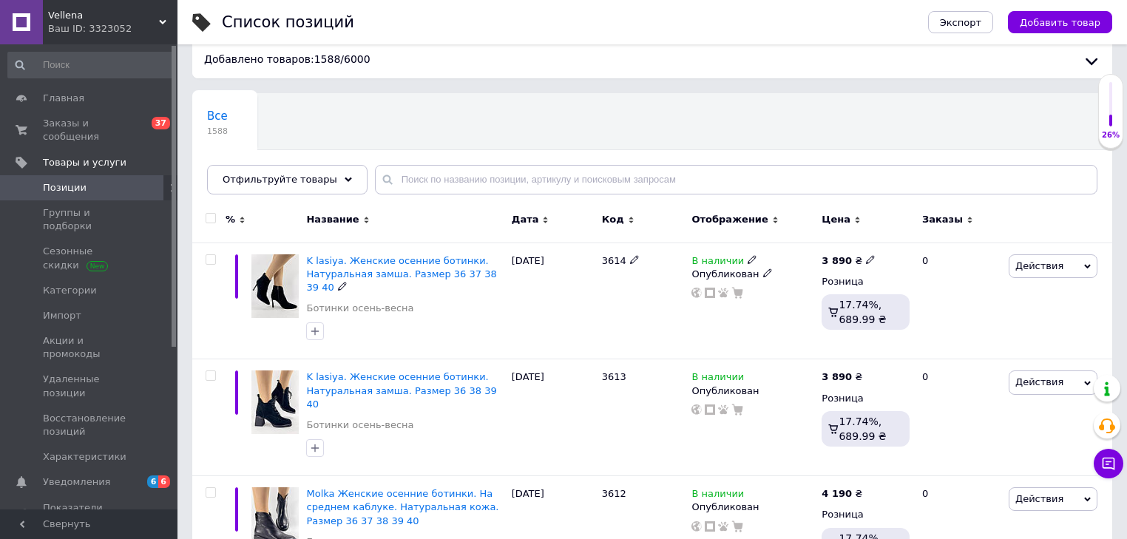
scroll to position [0, 0]
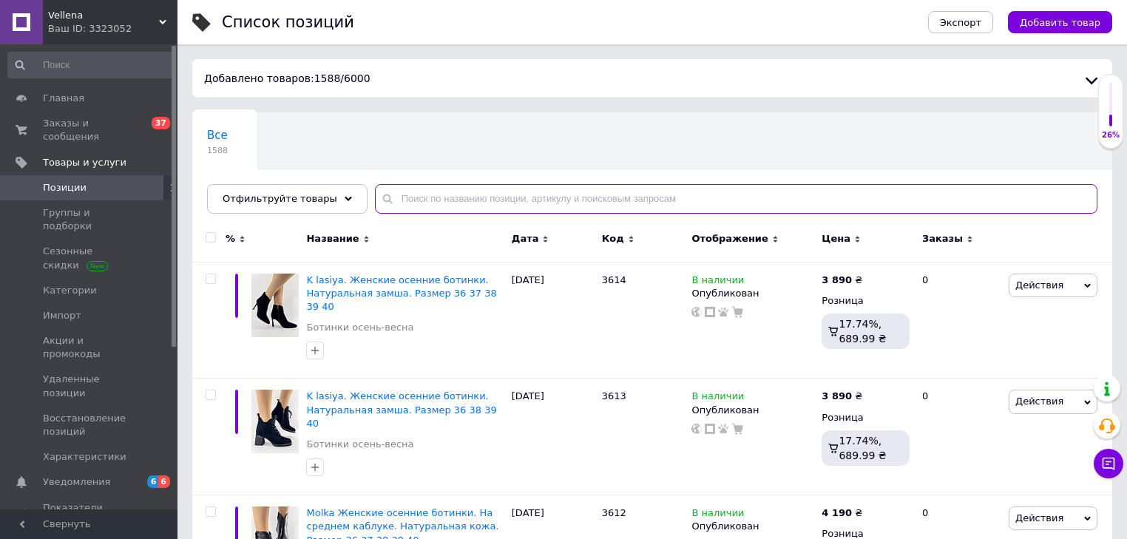
click at [381, 199] on input "text" at bounding box center [736, 199] width 722 height 30
type input "E"
click at [384, 193] on input "text" at bounding box center [736, 199] width 722 height 30
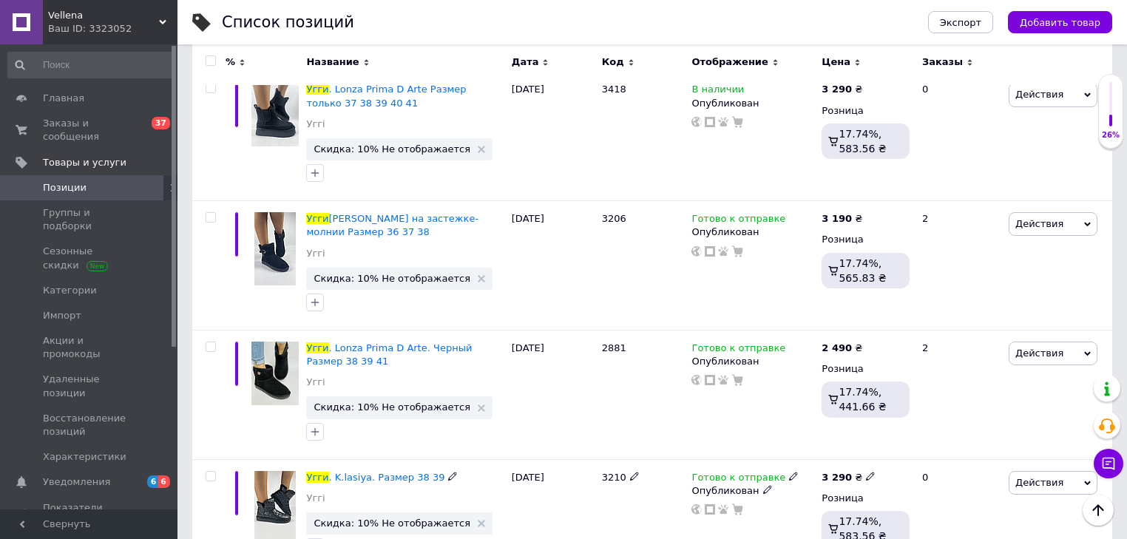
scroll to position [4080, 0]
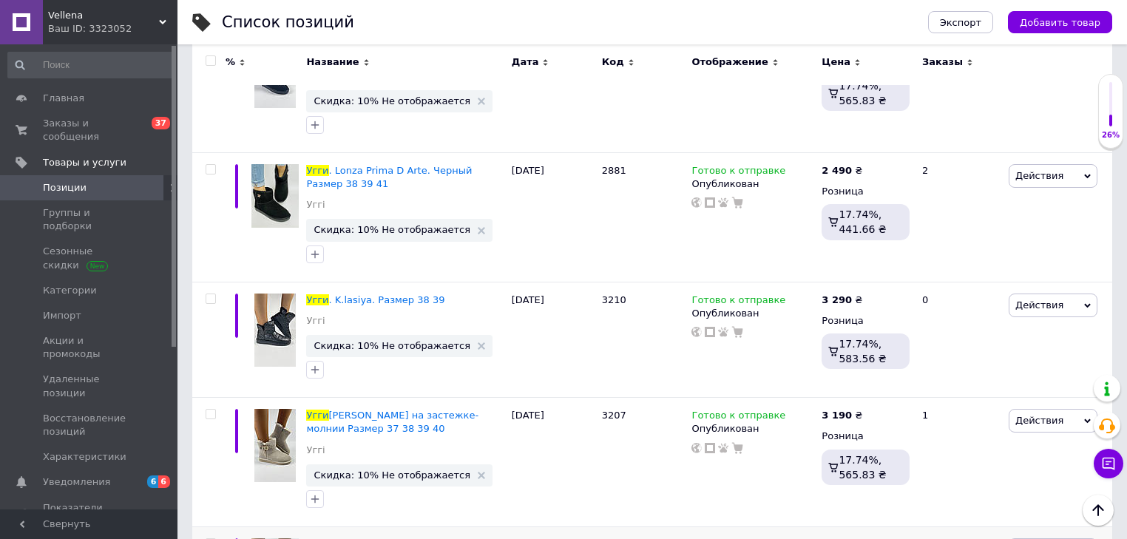
type input "УГГИ"
click at [452, 521] on input "Угги. Lonza Prima D Arte Размер 39 41" at bounding box center [399, 545] width 195 height 22
type input "Угги. Lonza Prima D Arte Размер 36 37 38 39 41"
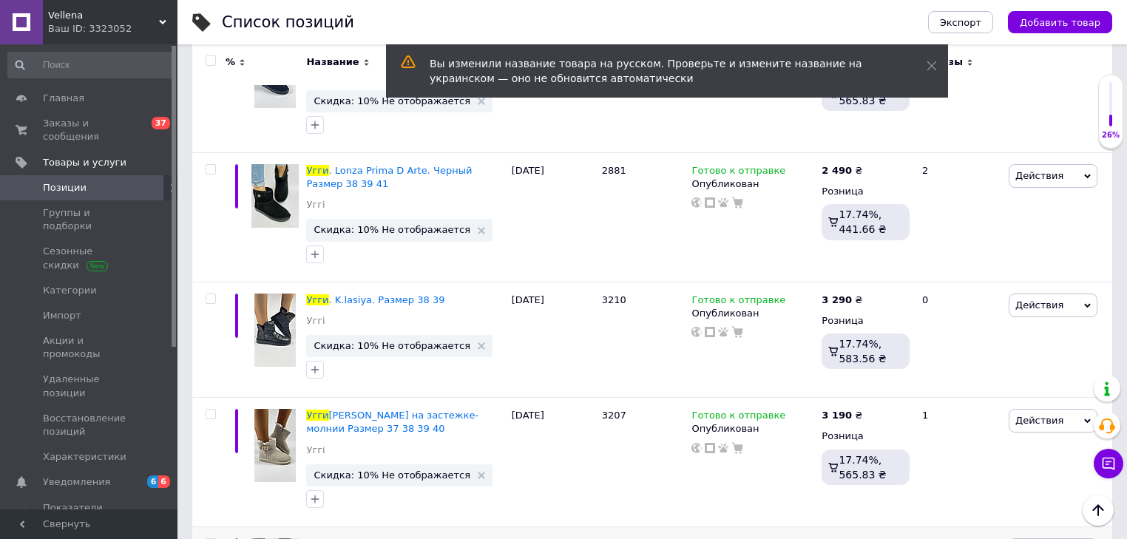
click at [480, 521] on input "Угги. Lonza Prima D Arte Размер 36 37 38 39 41" at bounding box center [399, 545] width 195 height 22
type input "Угги. Lonza Prima D Arte Размер 36 37 38 39 40 41"
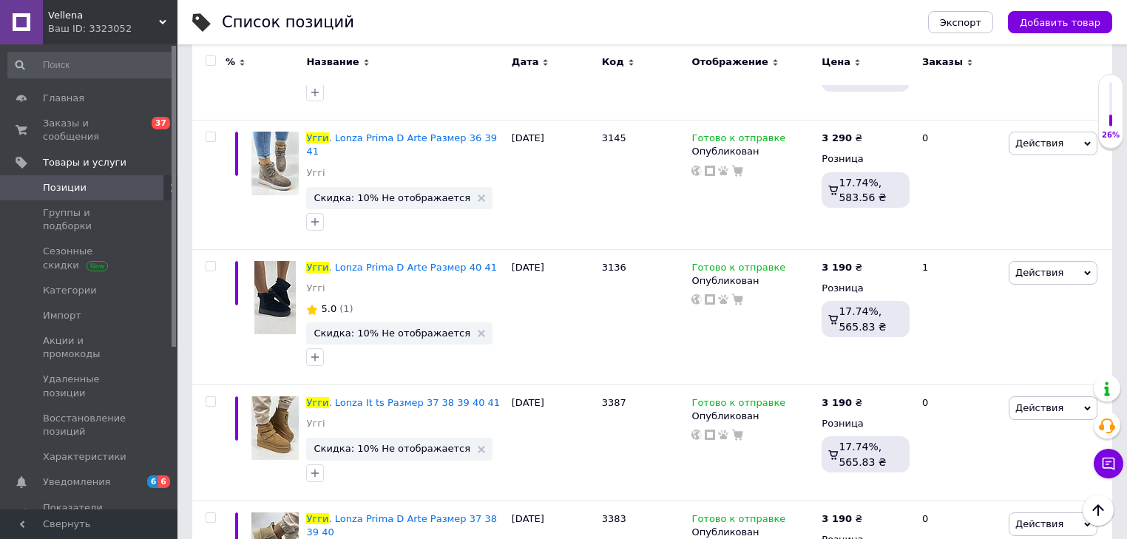
scroll to position [7510, 0]
click at [338, 521] on icon at bounding box center [342, 531] width 9 height 9
click at [452, 509] on input "Угги. Lonza Prima D Arte Размер 37 38 39 40" at bounding box center [399, 520] width 195 height 22
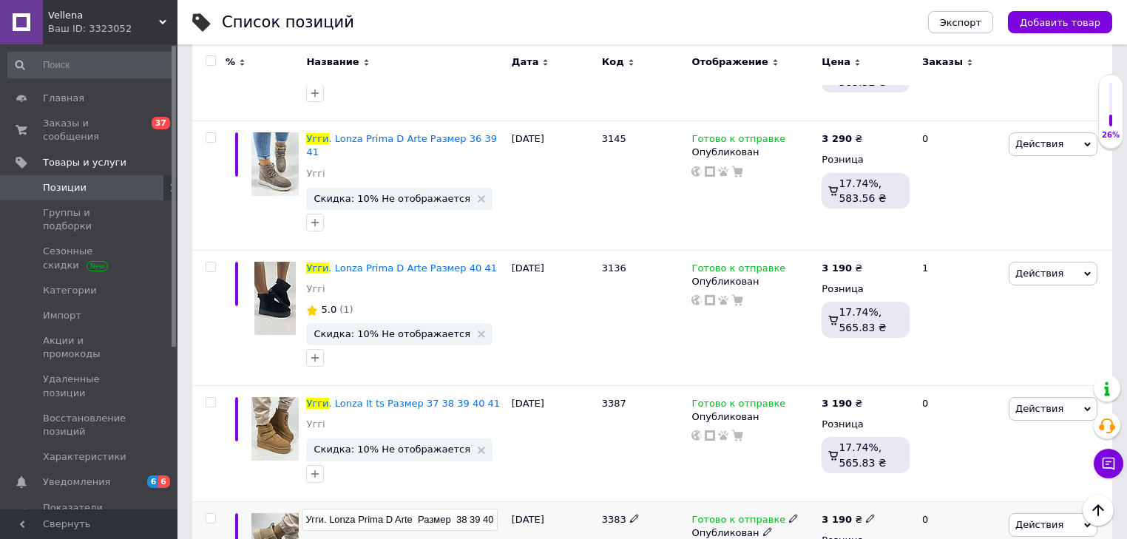
type input "Угги. Lonza Prima D Arte Размер 38 39 40"
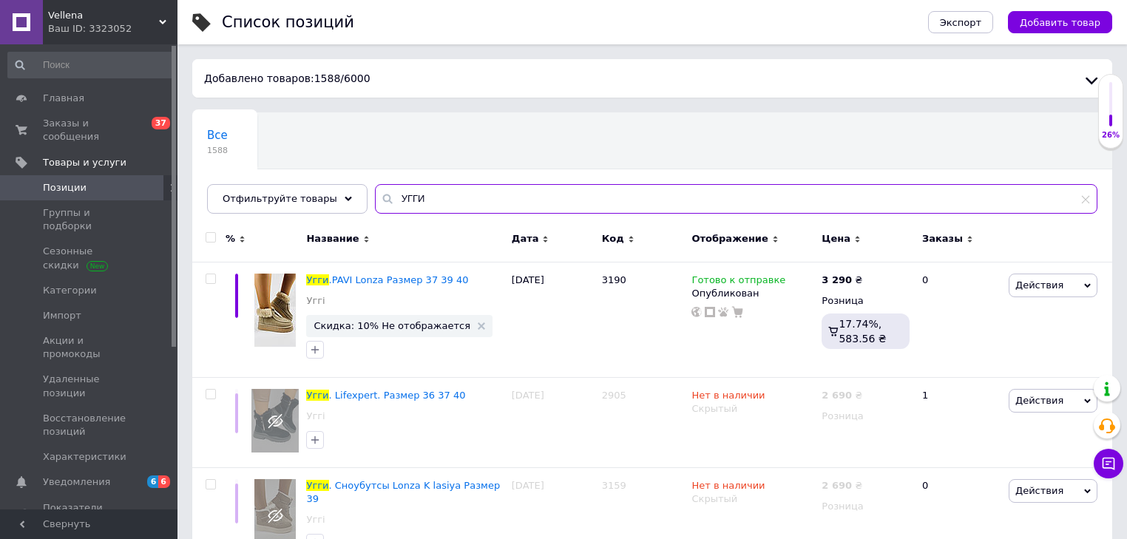
click at [421, 190] on input "УГГИ" at bounding box center [736, 199] width 722 height 30
type input "У"
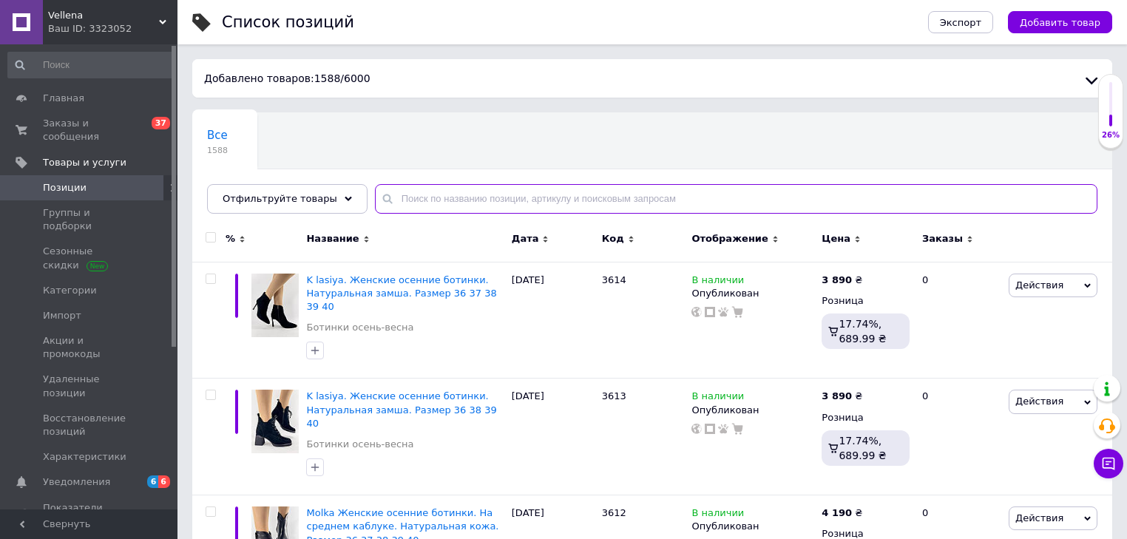
type input "н"
click at [396, 199] on input "text" at bounding box center [736, 199] width 722 height 30
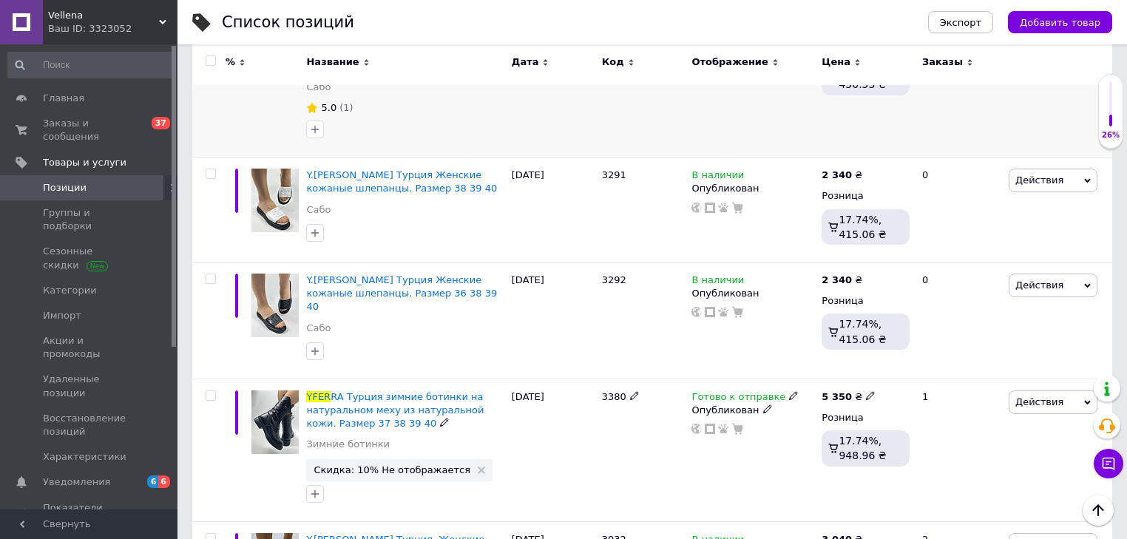
scroll to position [2306, 0]
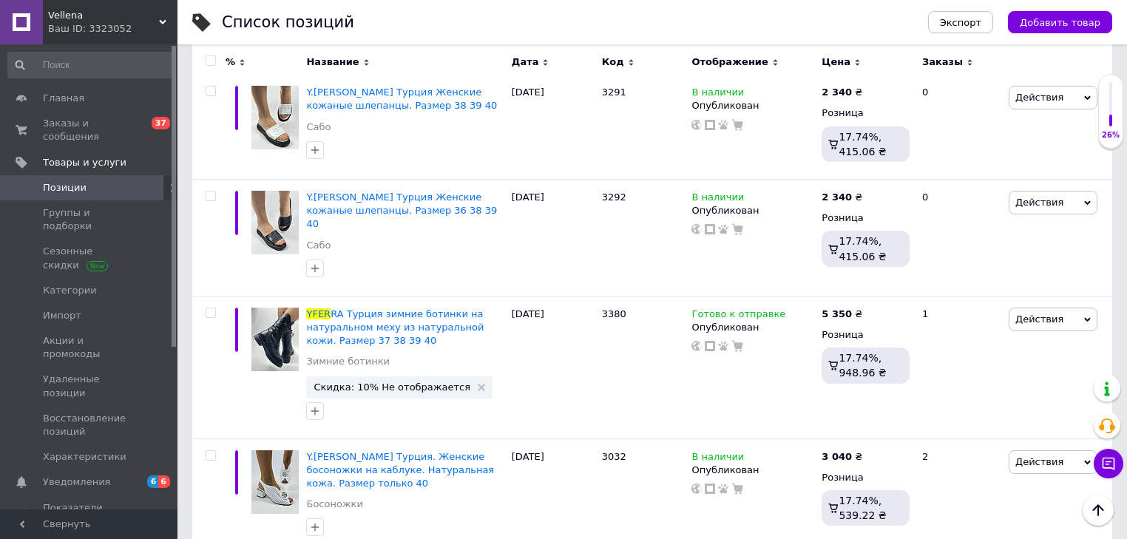
type input "YFER"
click at [537, 451] on icon at bounding box center [751, 455] width 9 height 9
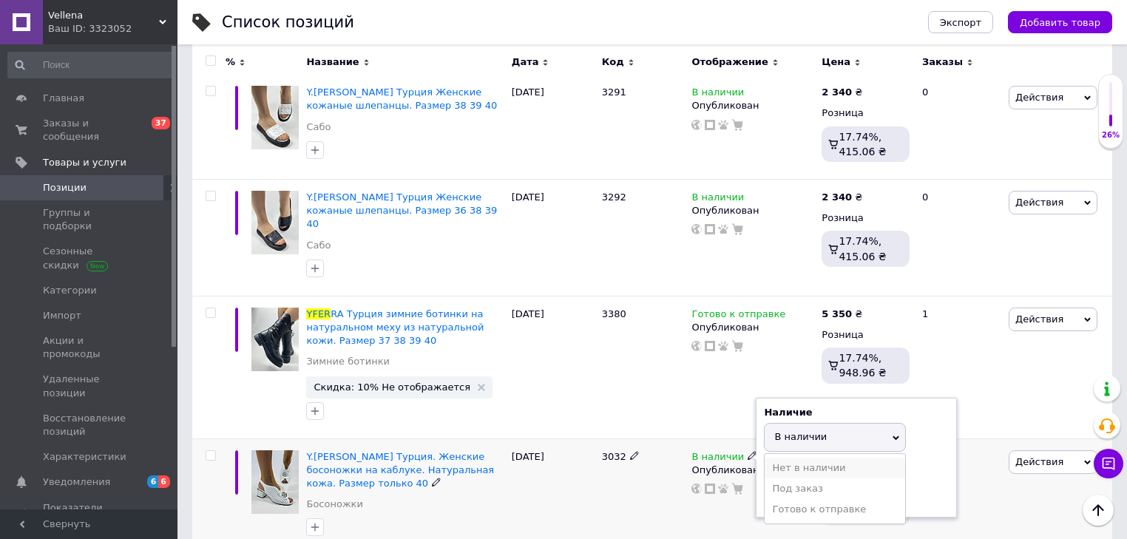
click at [537, 458] on li "Нет в наличии" at bounding box center [834, 468] width 140 height 21
click at [537, 438] on div "3032" at bounding box center [643, 496] width 90 height 117
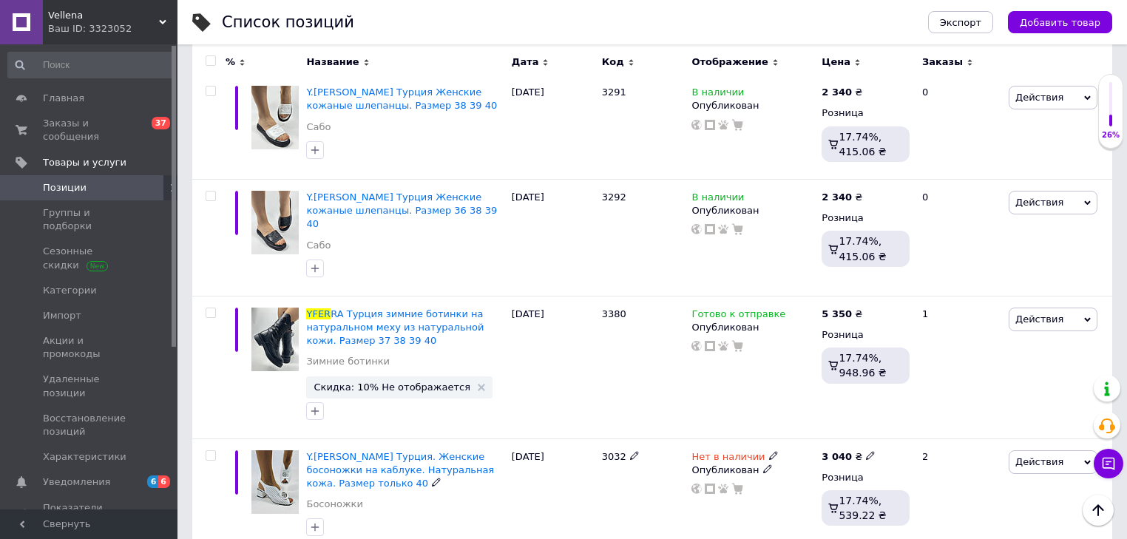
click at [537, 464] on icon at bounding box center [767, 468] width 9 height 9
click at [537, 488] on li "Скрытый" at bounding box center [749, 498] width 128 height 21
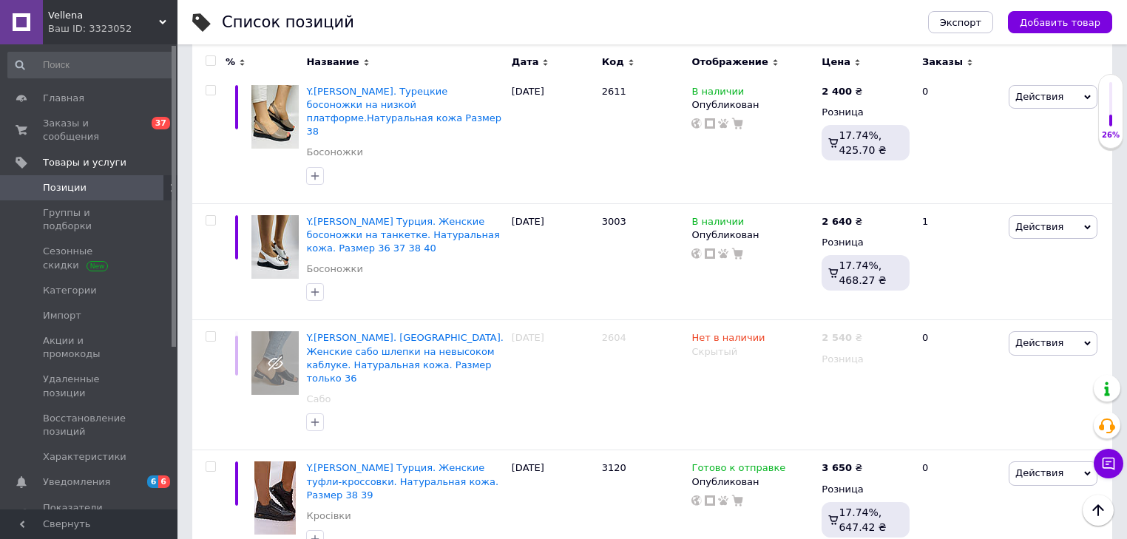
scroll to position [1301, 0]
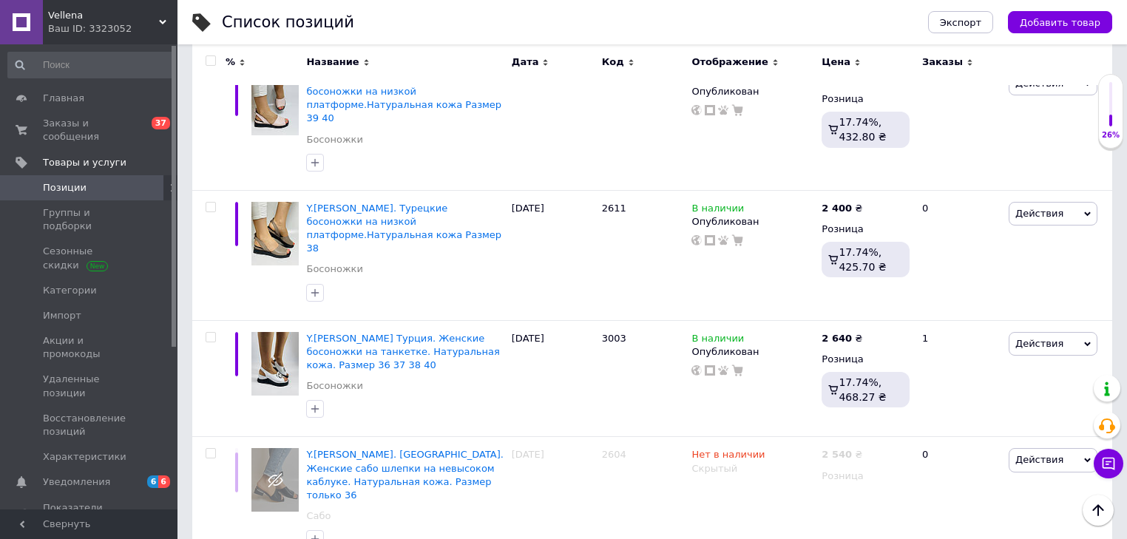
click at [86, 181] on span "Позиции" at bounding box center [90, 187] width 94 height 13
click at [89, 127] on span "Заказы и сообщения" at bounding box center [90, 130] width 94 height 27
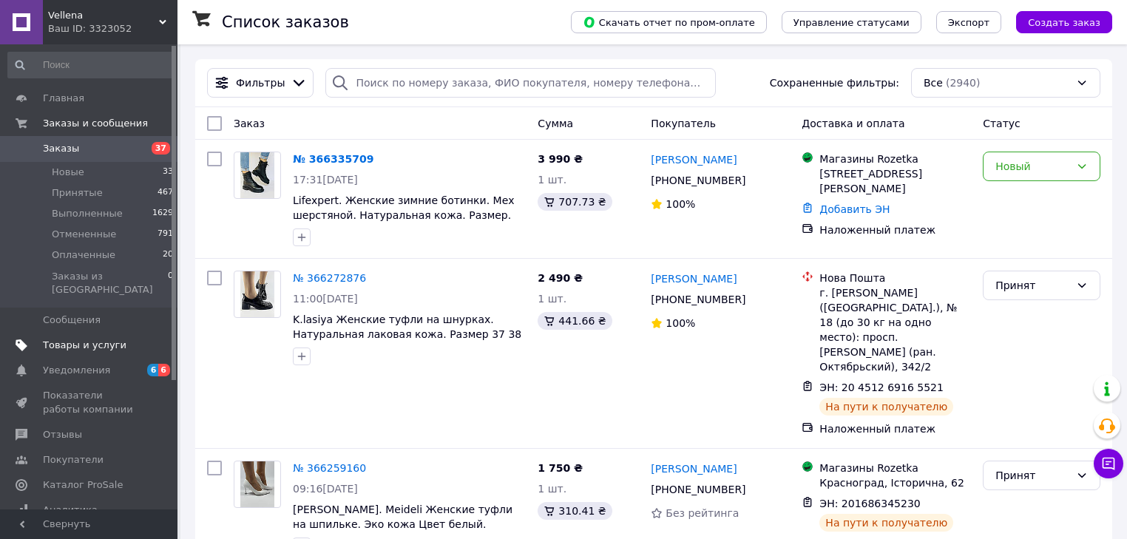
click at [83, 339] on span "Товары и услуги" at bounding box center [85, 345] width 84 height 13
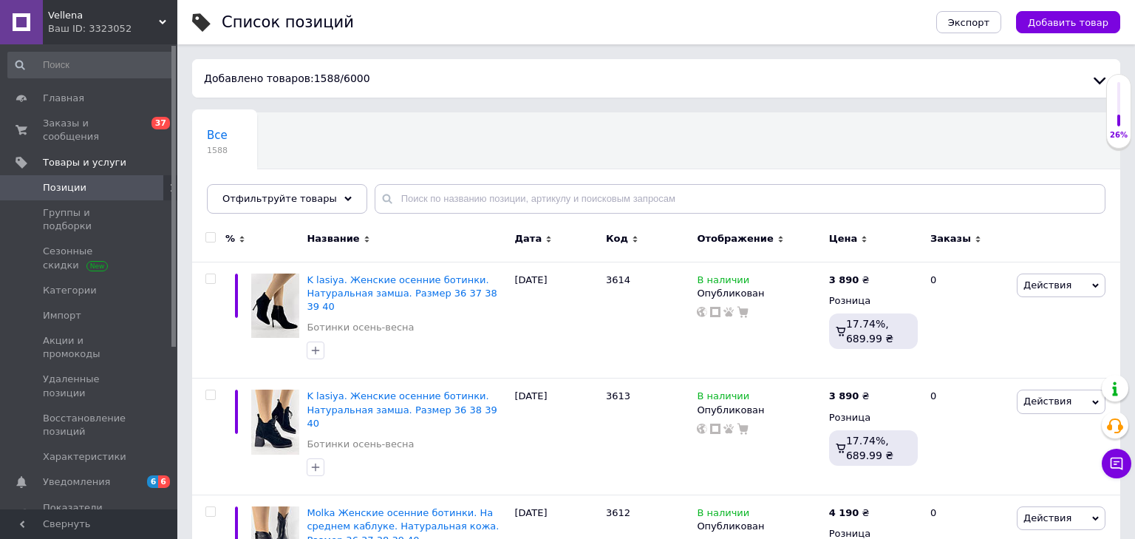
click at [77, 181] on span "Позиции" at bounding box center [65, 187] width 44 height 13
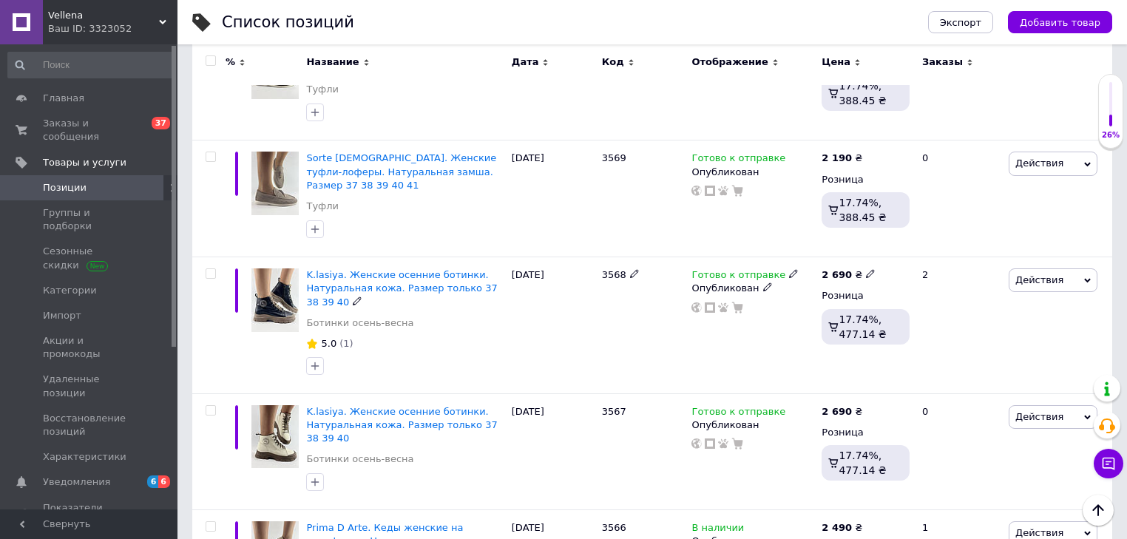
scroll to position [5263, 0]
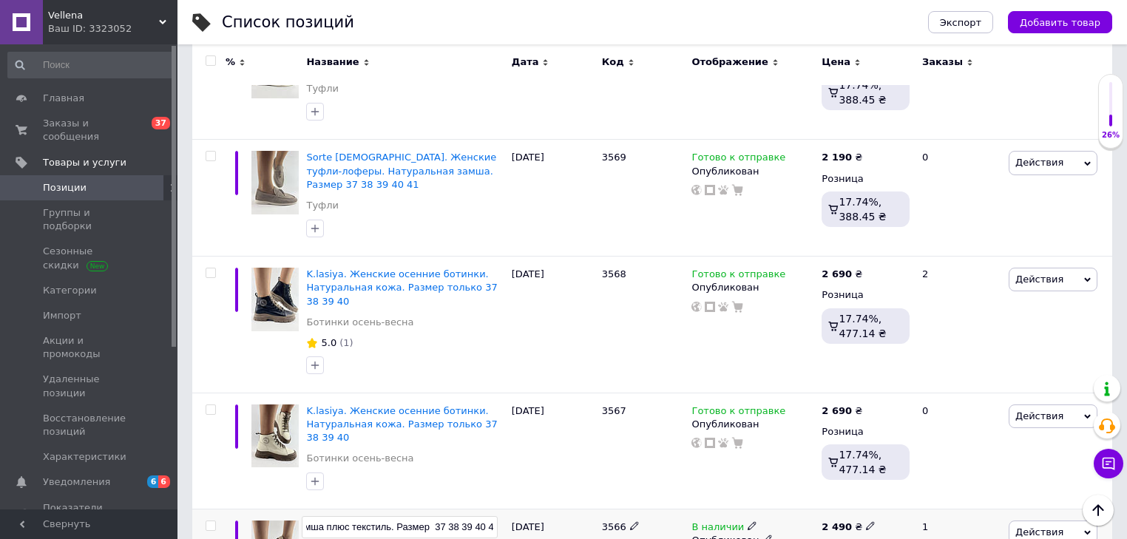
type input "Prima D Arte. Кеды женские на платформе. Натуральная замша плюс текстиль. Разме…"
